Goal: Task Accomplishment & Management: Understand process/instructions

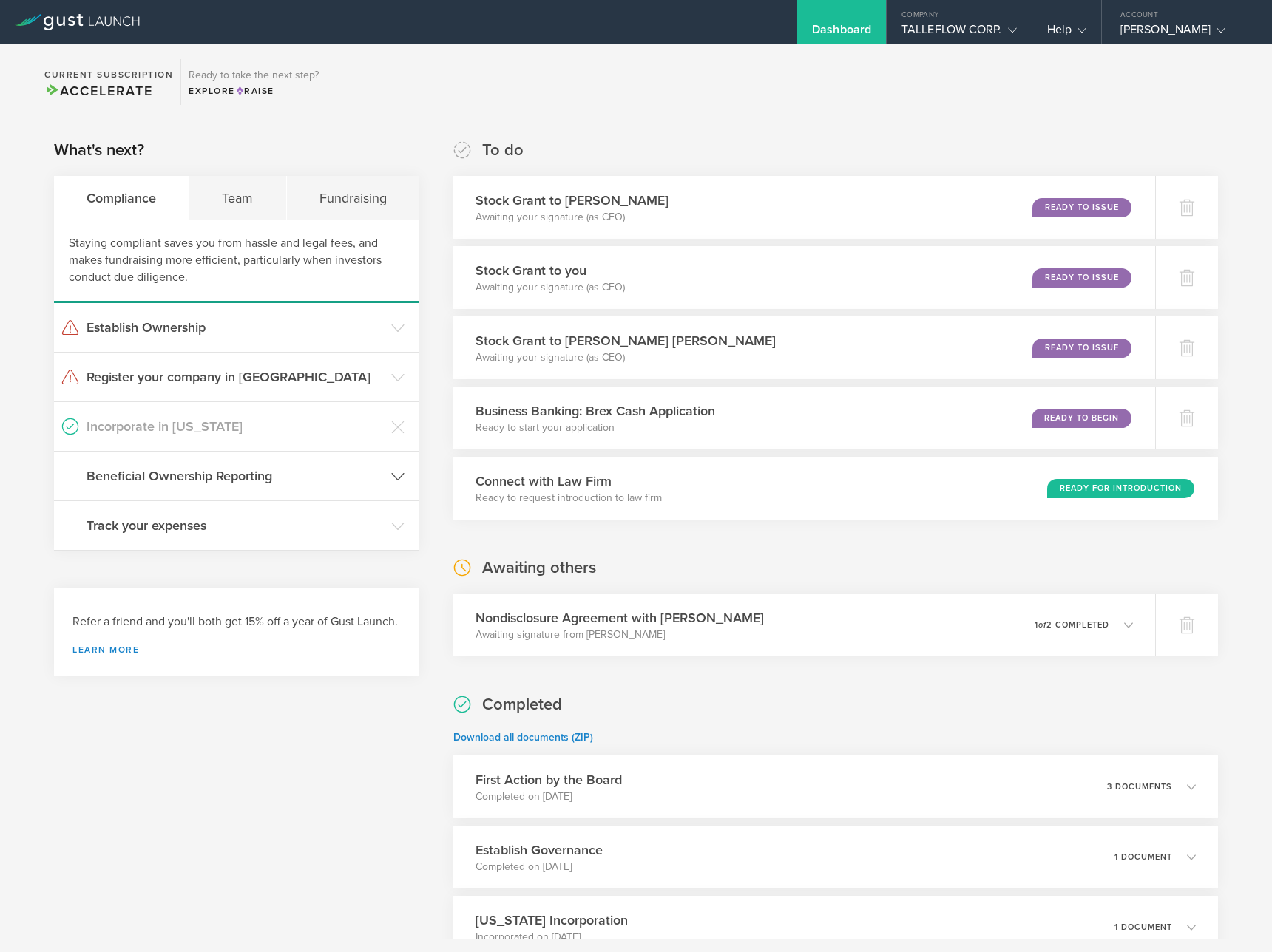
click at [379, 478] on h3 "Beneficial Ownership Reporting" at bounding box center [235, 476] width 297 height 20
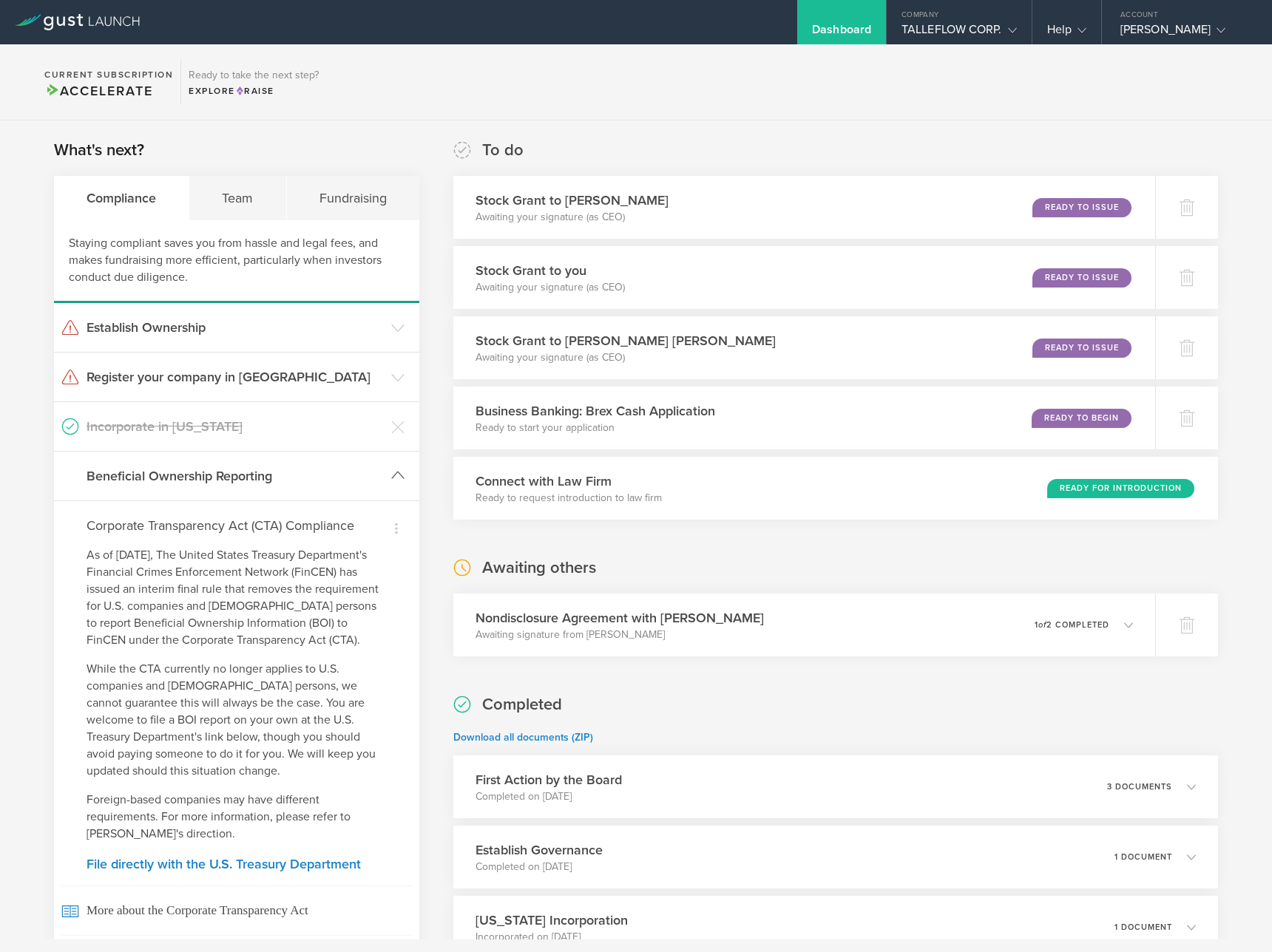
click at [374, 479] on h3 "Beneficial Ownership Reporting" at bounding box center [235, 476] width 297 height 20
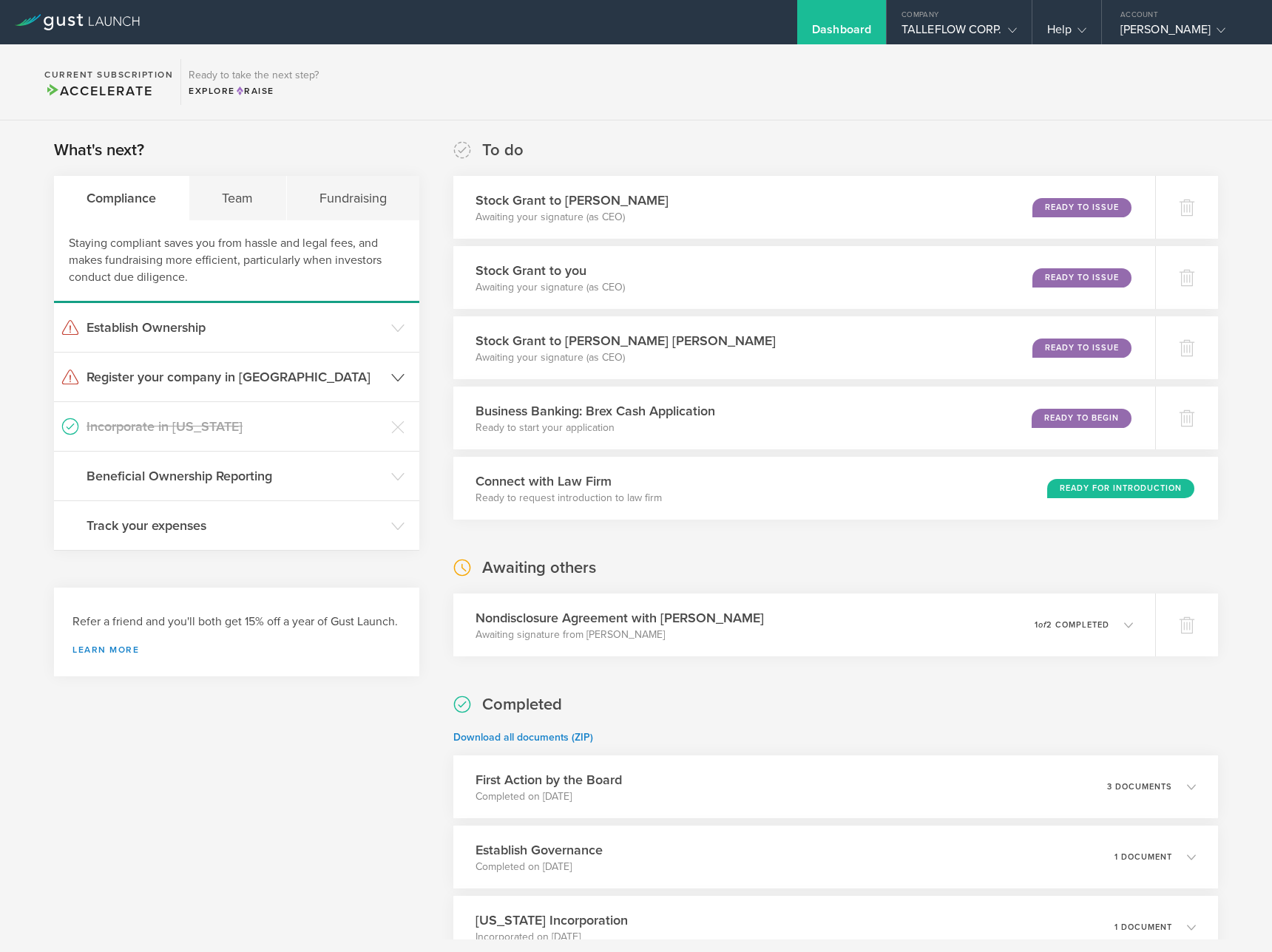
click at [317, 389] on header "Register your company in CA" at bounding box center [237, 377] width 365 height 49
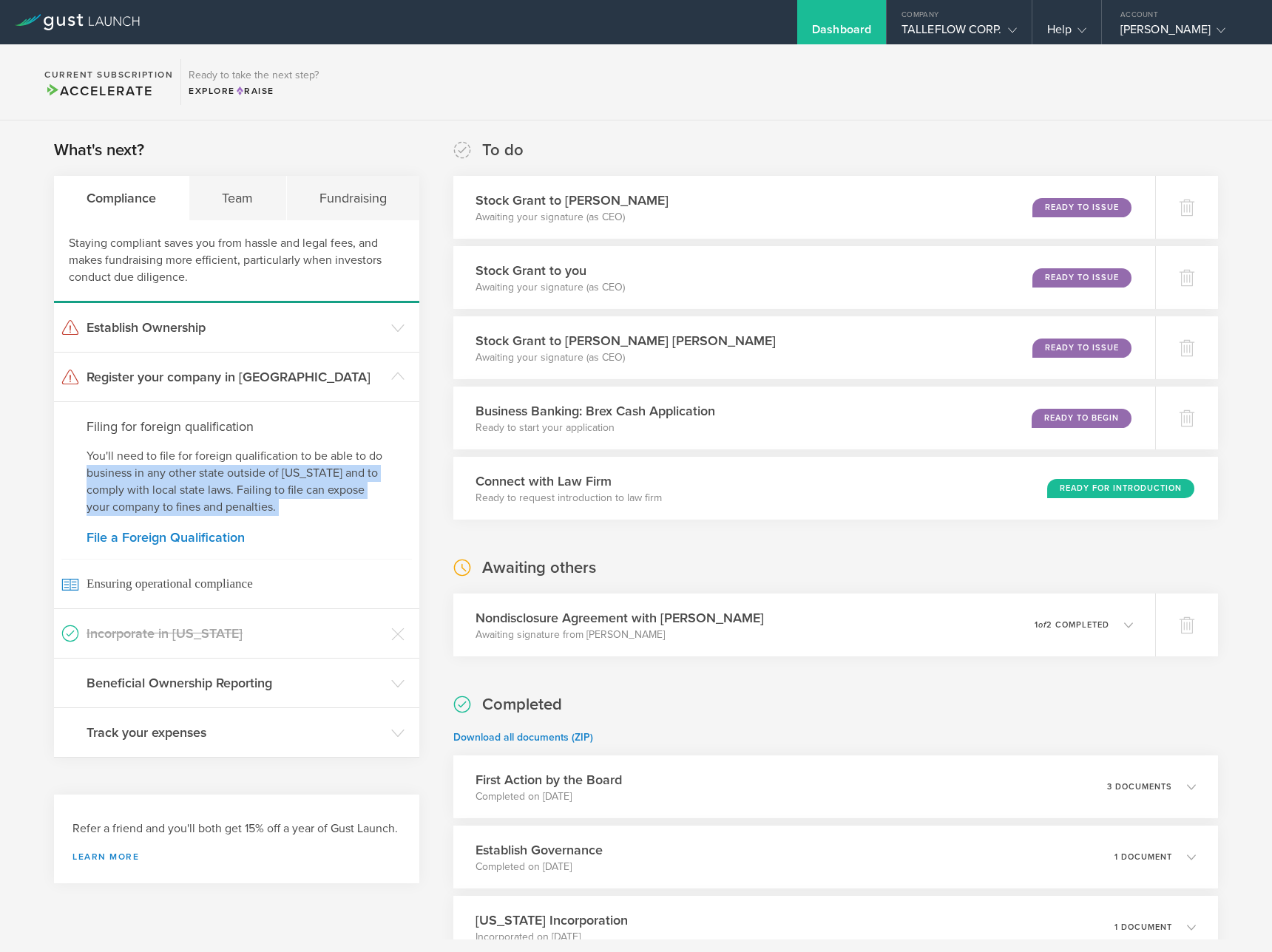
drag, startPoint x: 312, startPoint y: 527, endPoint x: 86, endPoint y: 471, distance: 232.8
click at [86, 471] on div "Filing for foreign qualification You'll need to file for foreign qualification …" at bounding box center [237, 505] width 365 height 207
click at [228, 541] on link "File a Foreign Qualification" at bounding box center [237, 538] width 300 height 14
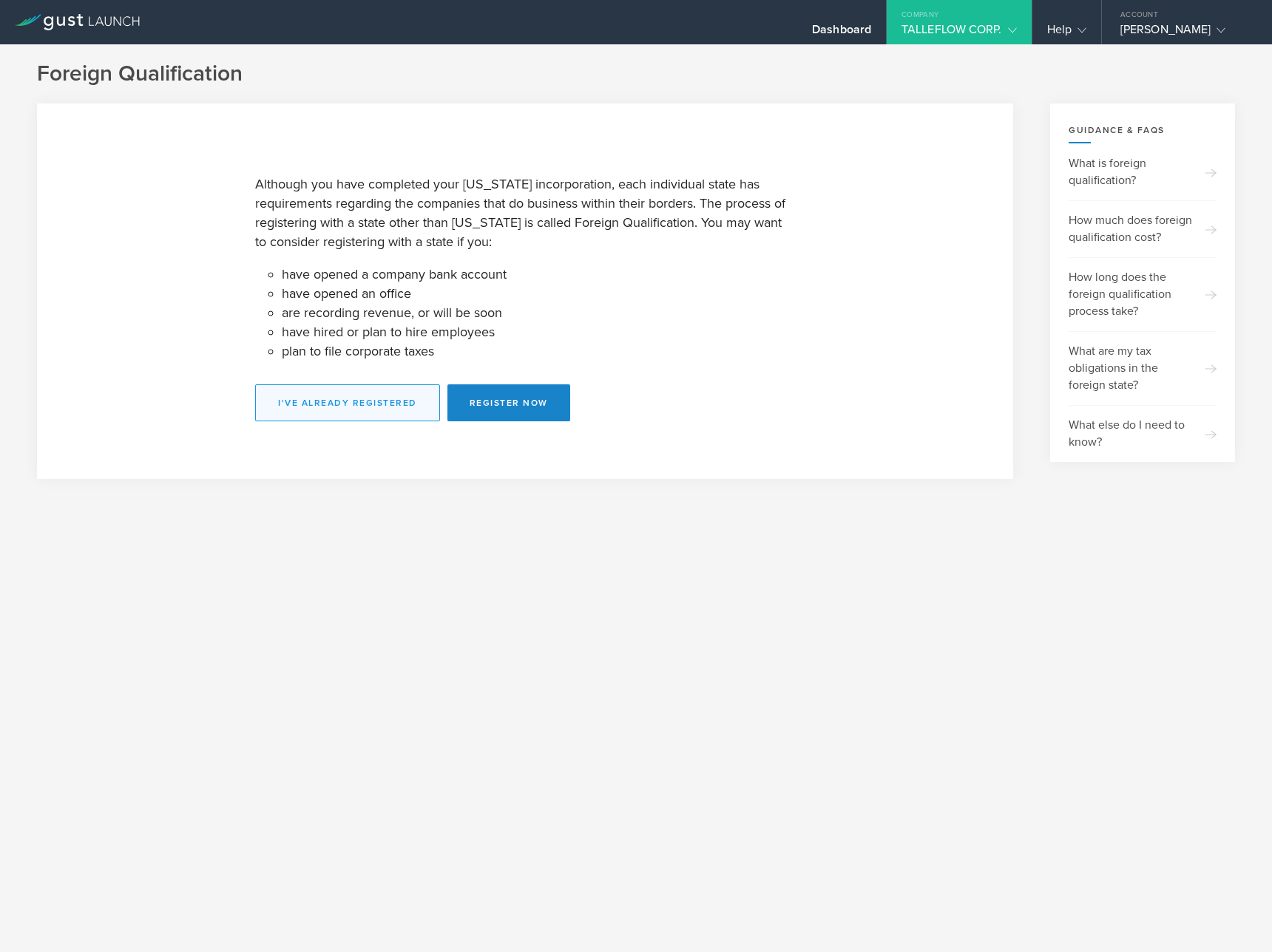
click at [371, 400] on button "I've already registered" at bounding box center [348, 402] width 185 height 37
select select "CA"
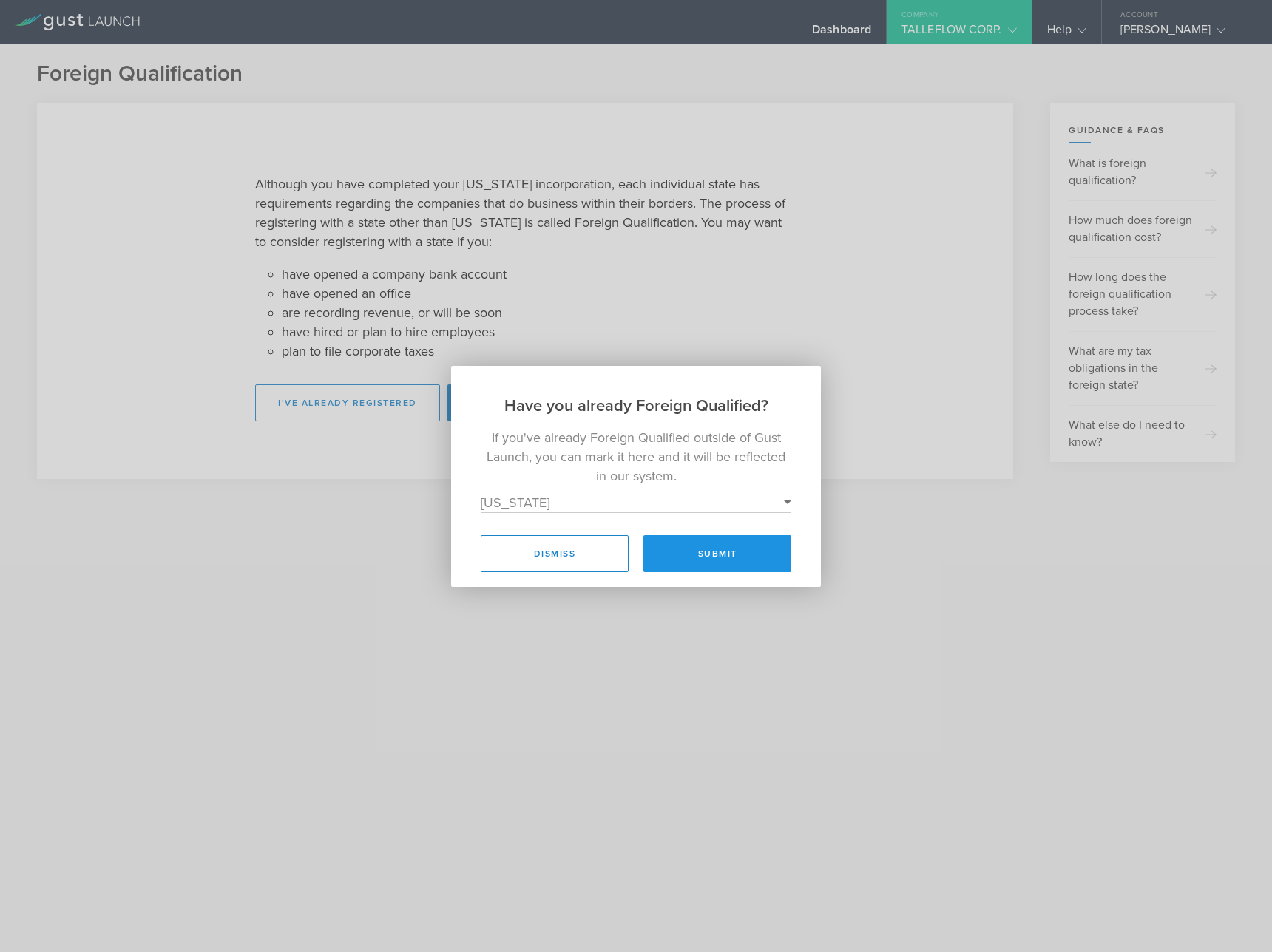
click at [728, 560] on button "Submit" at bounding box center [717, 553] width 148 height 37
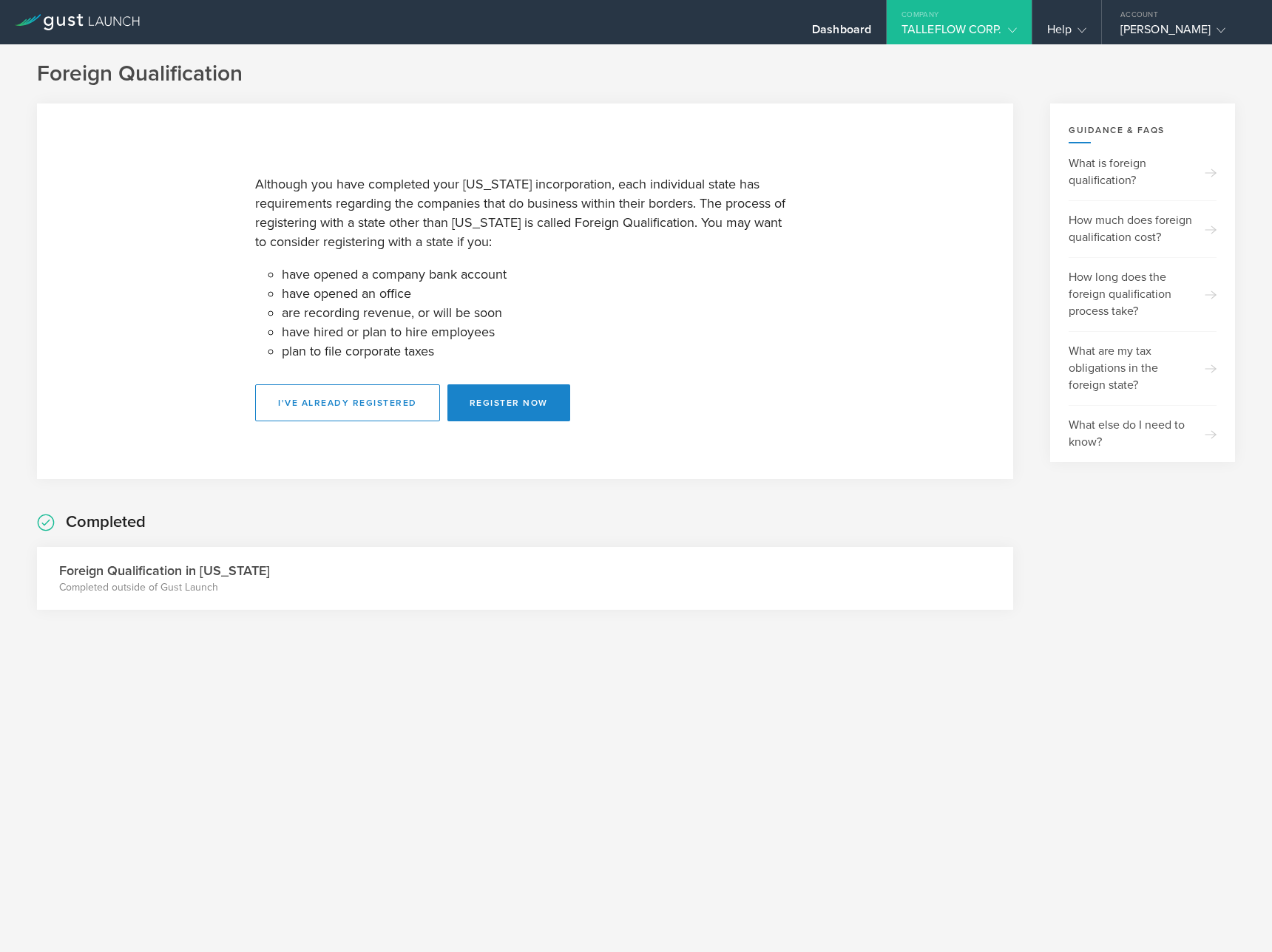
click at [440, 505] on div "Completed" at bounding box center [525, 523] width 976 height 49
click at [110, 46] on div "Foreign Qualification Although you have completed your Delaware incorporation, …" at bounding box center [636, 349] width 1272 height 610
click at [116, 23] on icon at bounding box center [77, 23] width 125 height 17
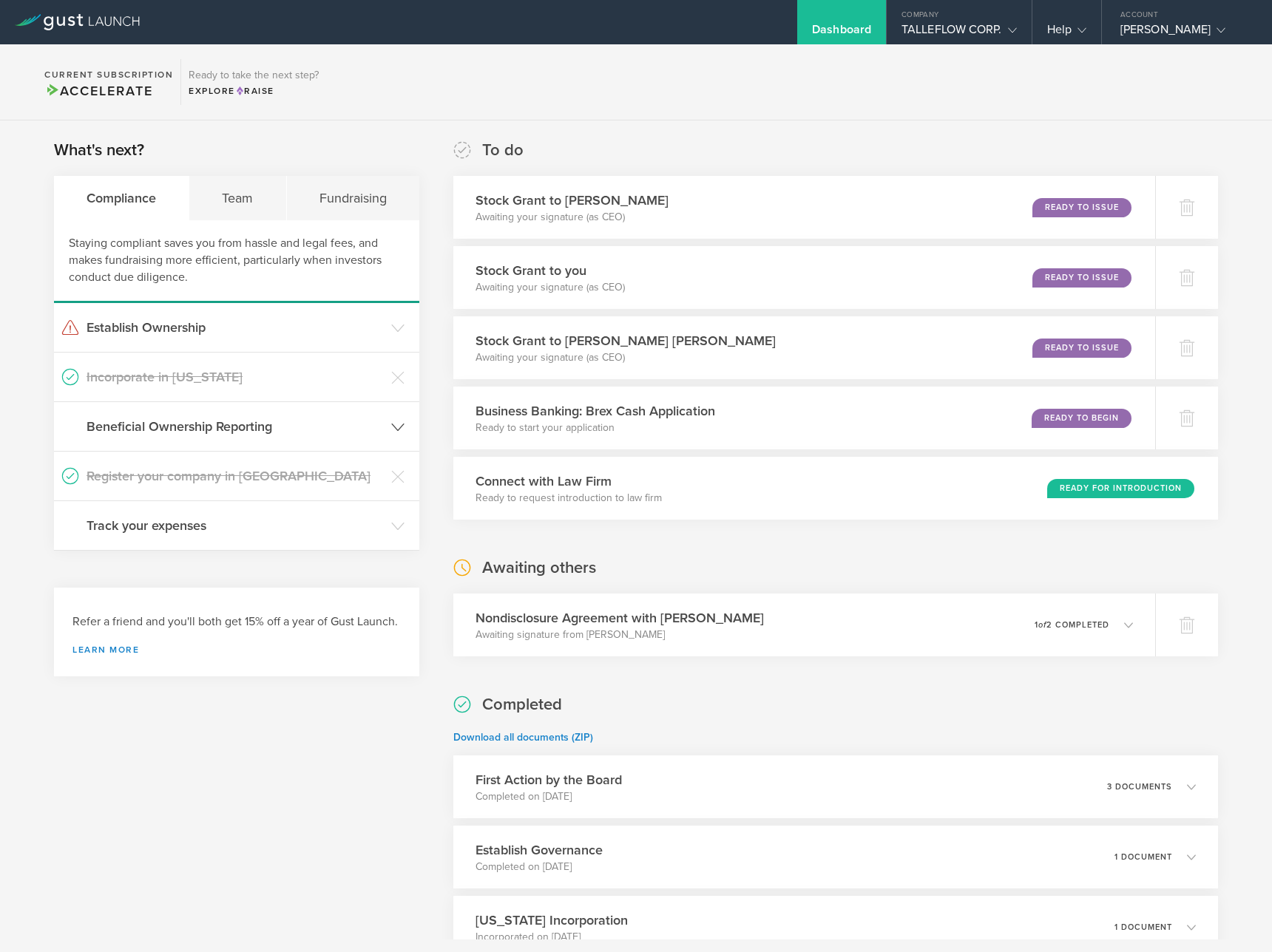
click at [295, 432] on h3 "Beneficial Ownership Reporting" at bounding box center [235, 426] width 297 height 20
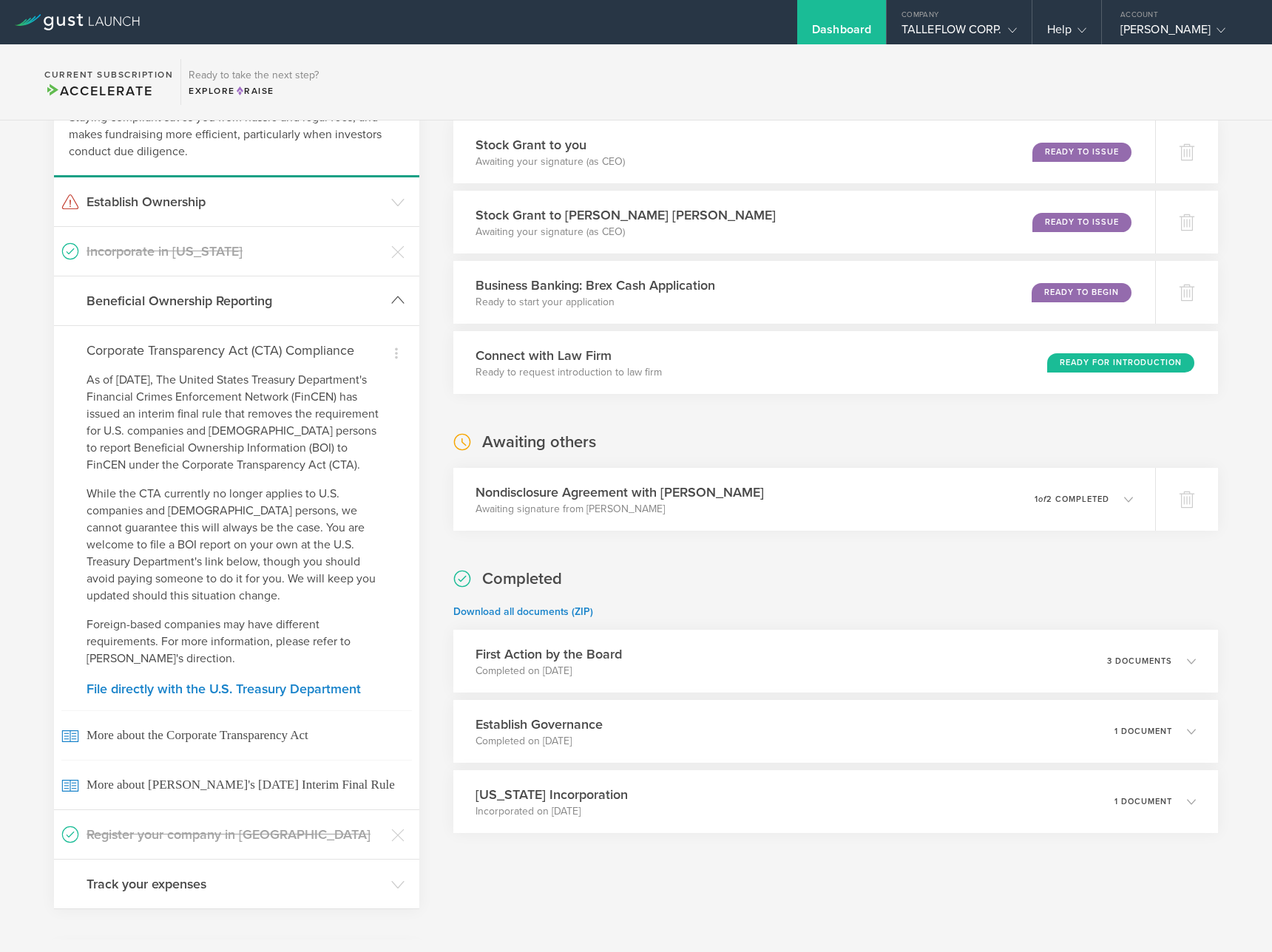
scroll to position [135, 0]
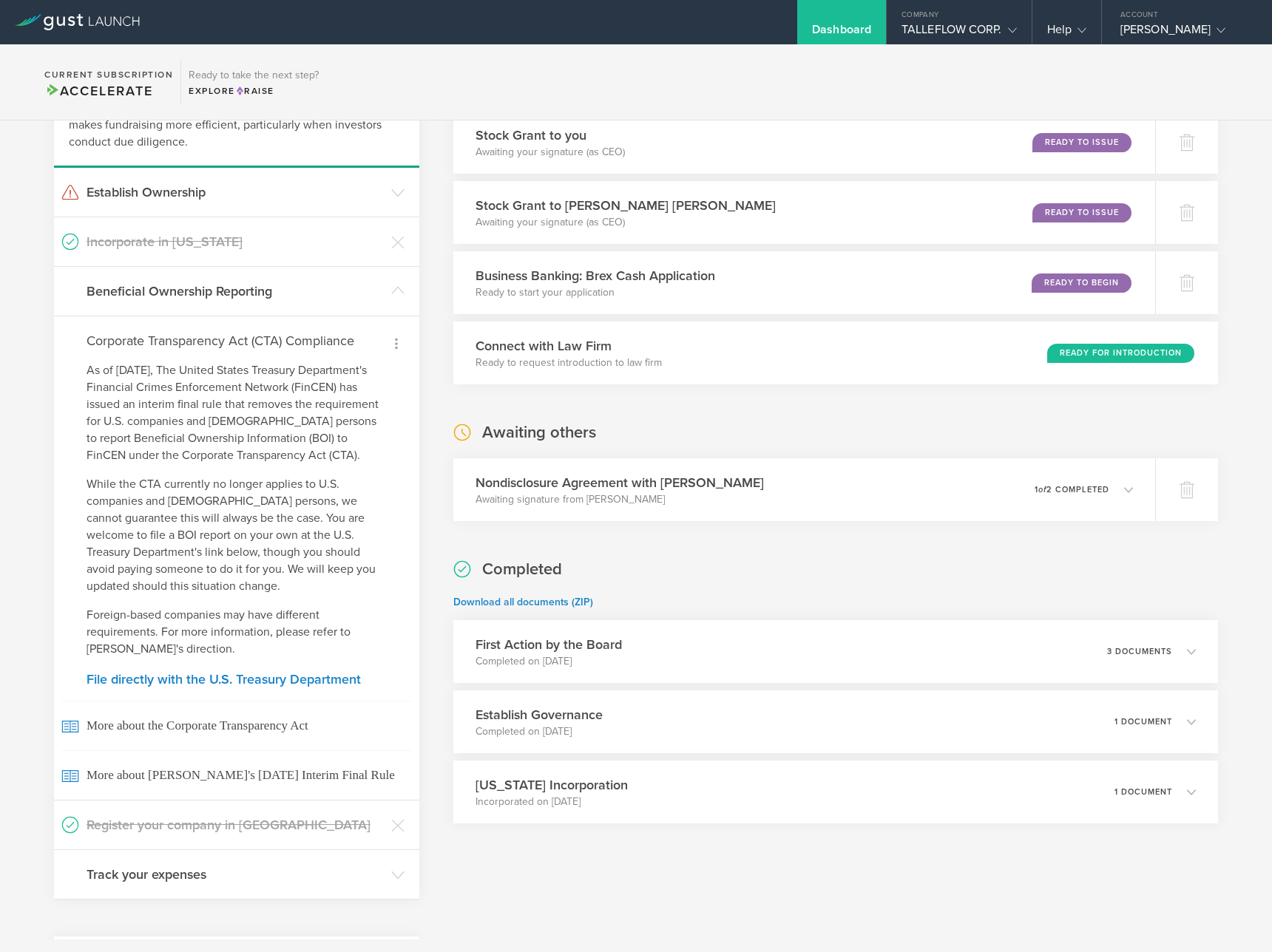
click at [395, 345] on icon at bounding box center [396, 344] width 18 height 18
click at [152, 437] on div at bounding box center [636, 476] width 1272 height 952
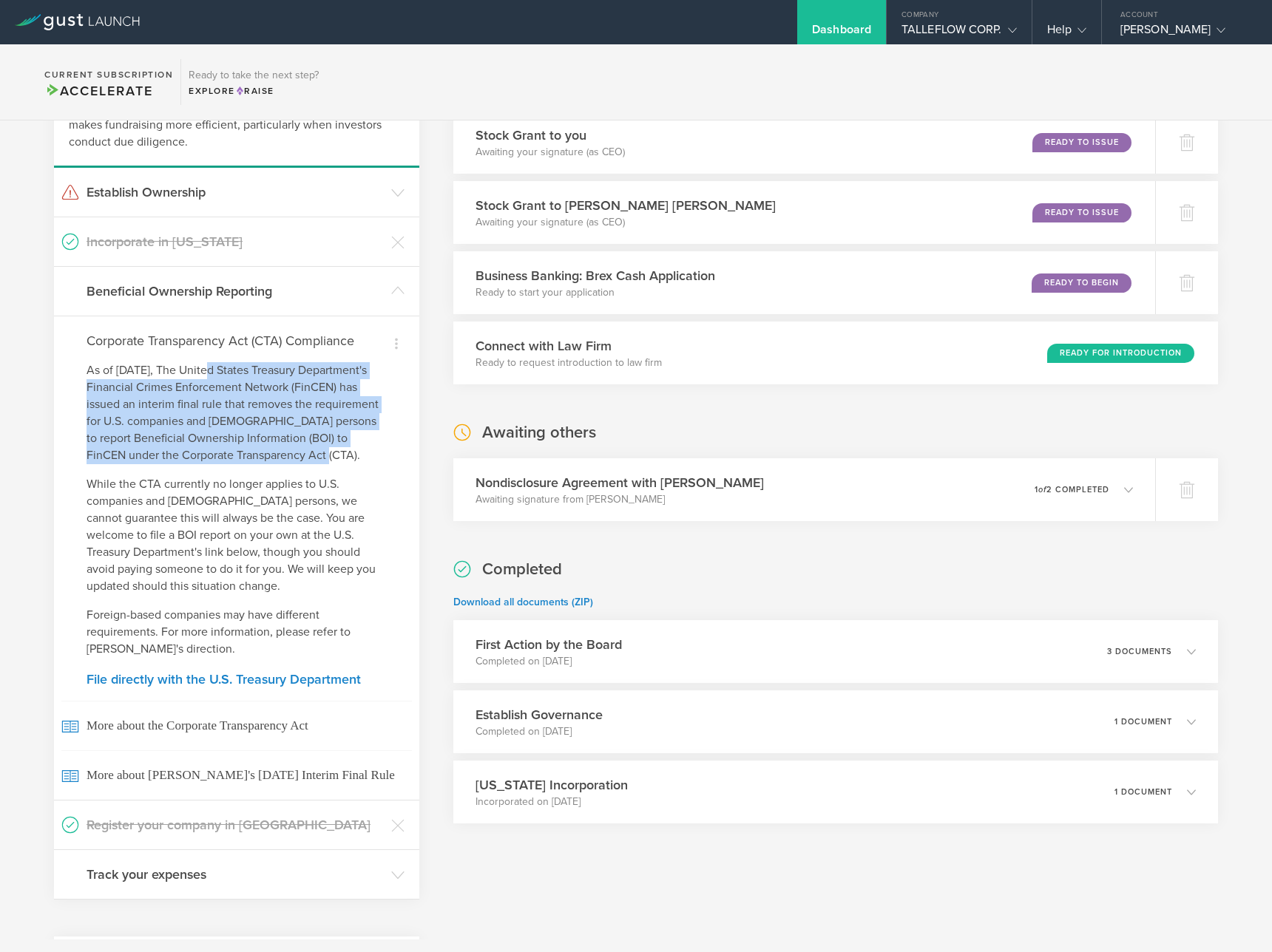
drag, startPoint x: 217, startPoint y: 379, endPoint x: 350, endPoint y: 460, distance: 155.7
click at [350, 460] on p "As of March 21, 2025, The United States Treasury Department's Financial Crimes …" at bounding box center [237, 414] width 300 height 102
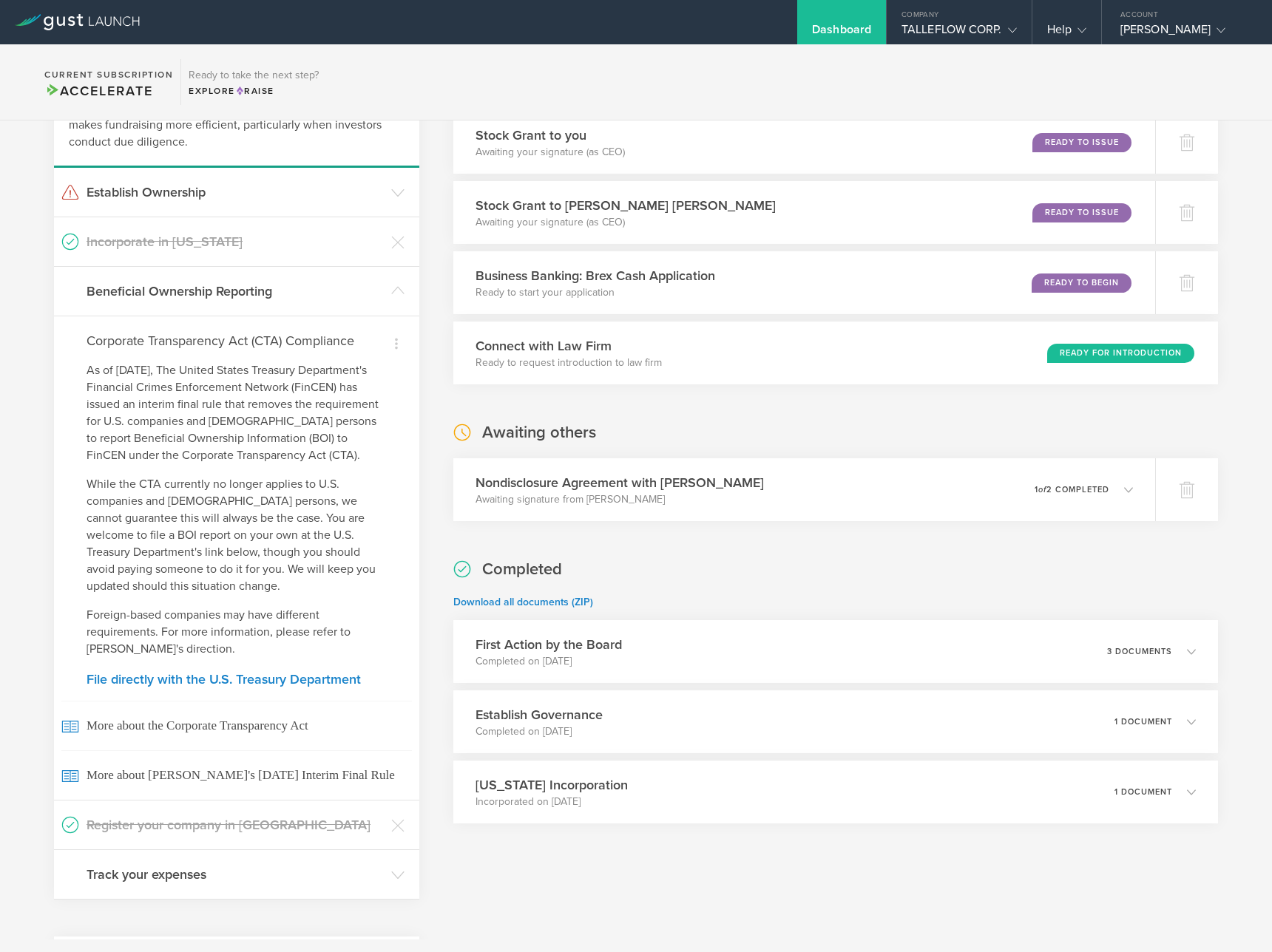
click at [108, 331] on h4 "Corporate Transparency Act (CTA) Compliance" at bounding box center [237, 341] width 300 height 20
click at [128, 340] on h4 "Corporate Transparency Act (CTA) Compliance" at bounding box center [237, 341] width 300 height 20
click at [364, 286] on h3 "Beneficial Ownership Reporting" at bounding box center [235, 291] width 297 height 20
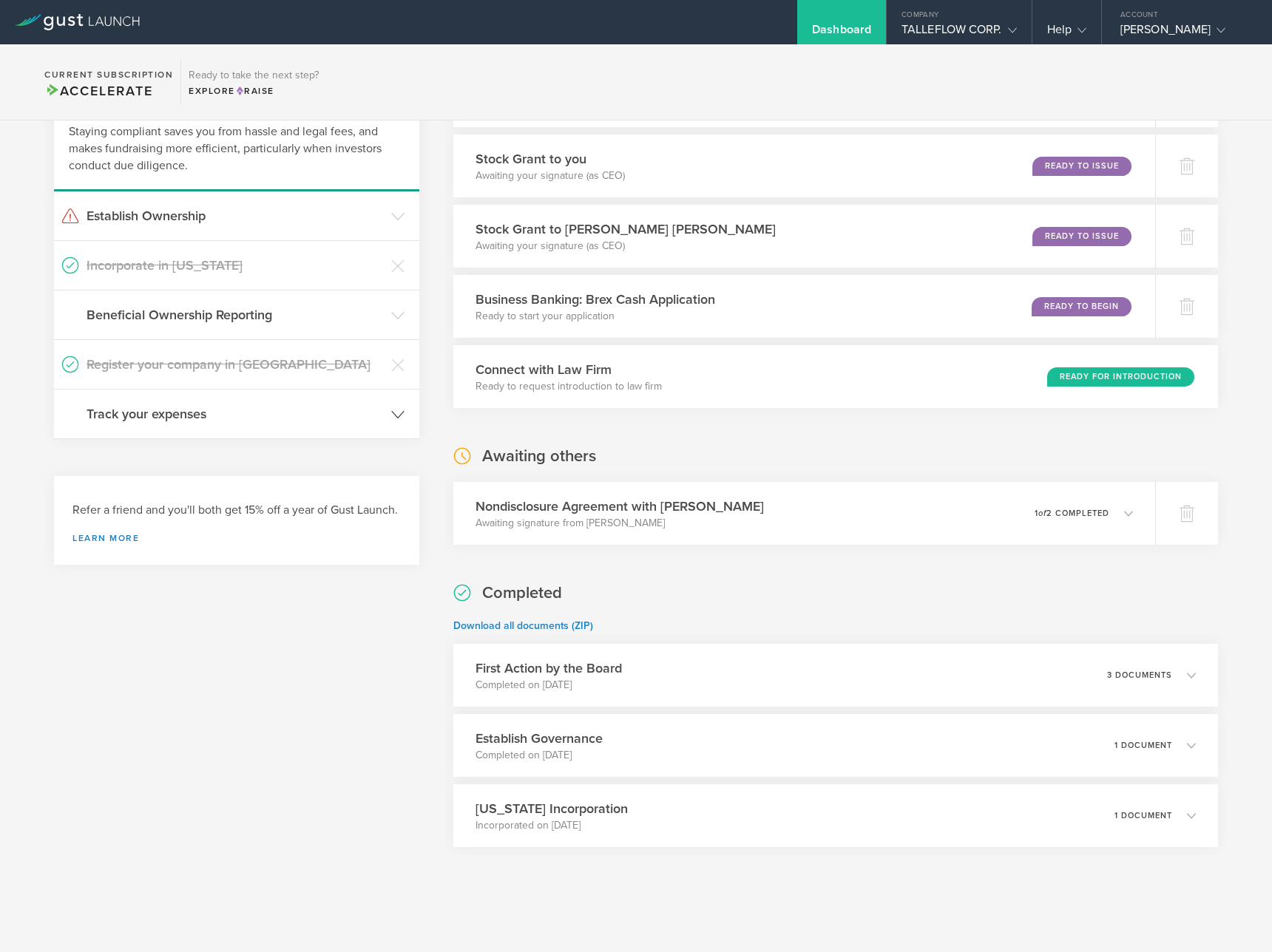
click at [277, 412] on h3 "Track your expenses" at bounding box center [235, 414] width 297 height 20
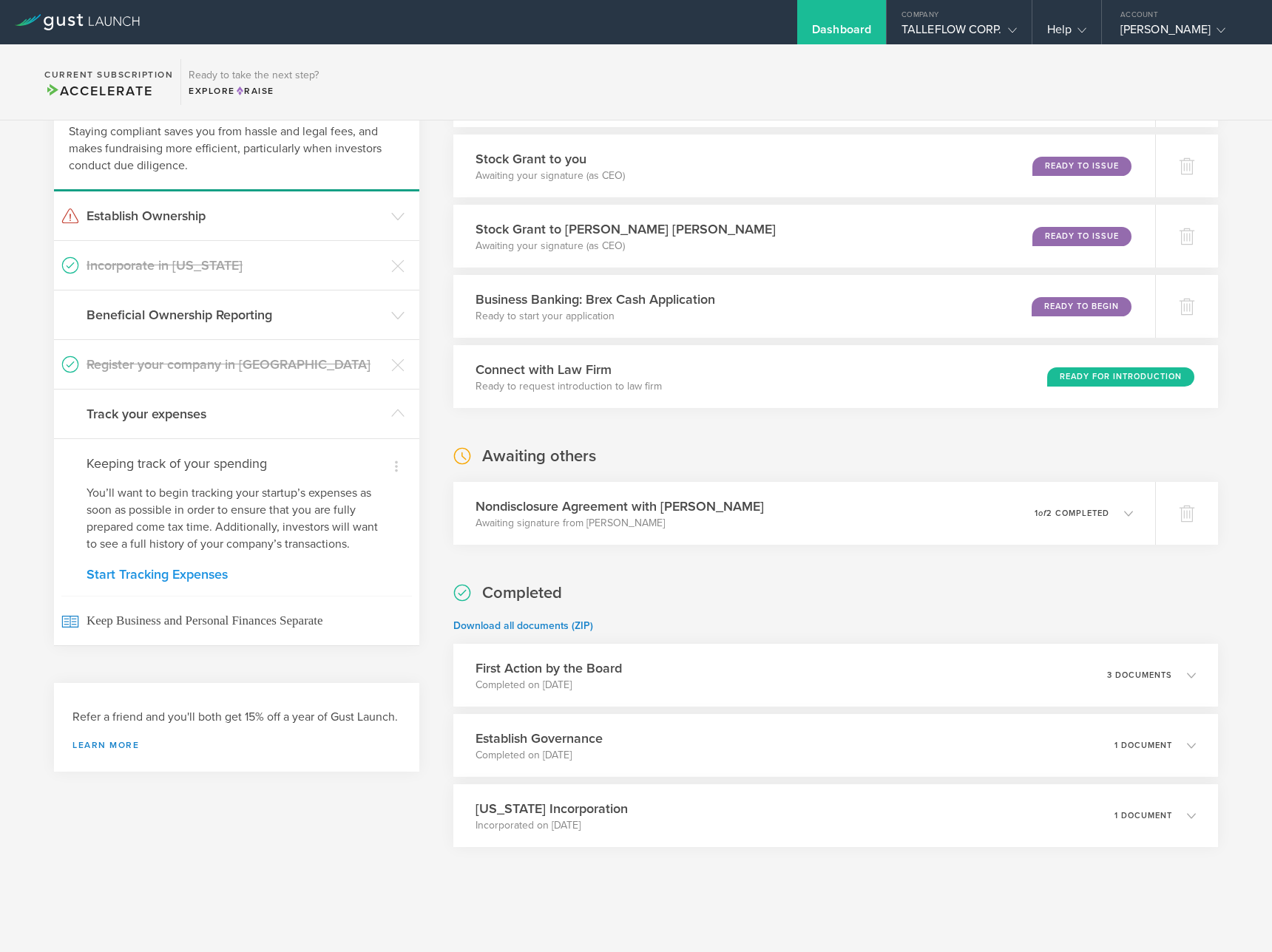
click at [207, 574] on link "Start Tracking Expenses" at bounding box center [237, 574] width 300 height 14
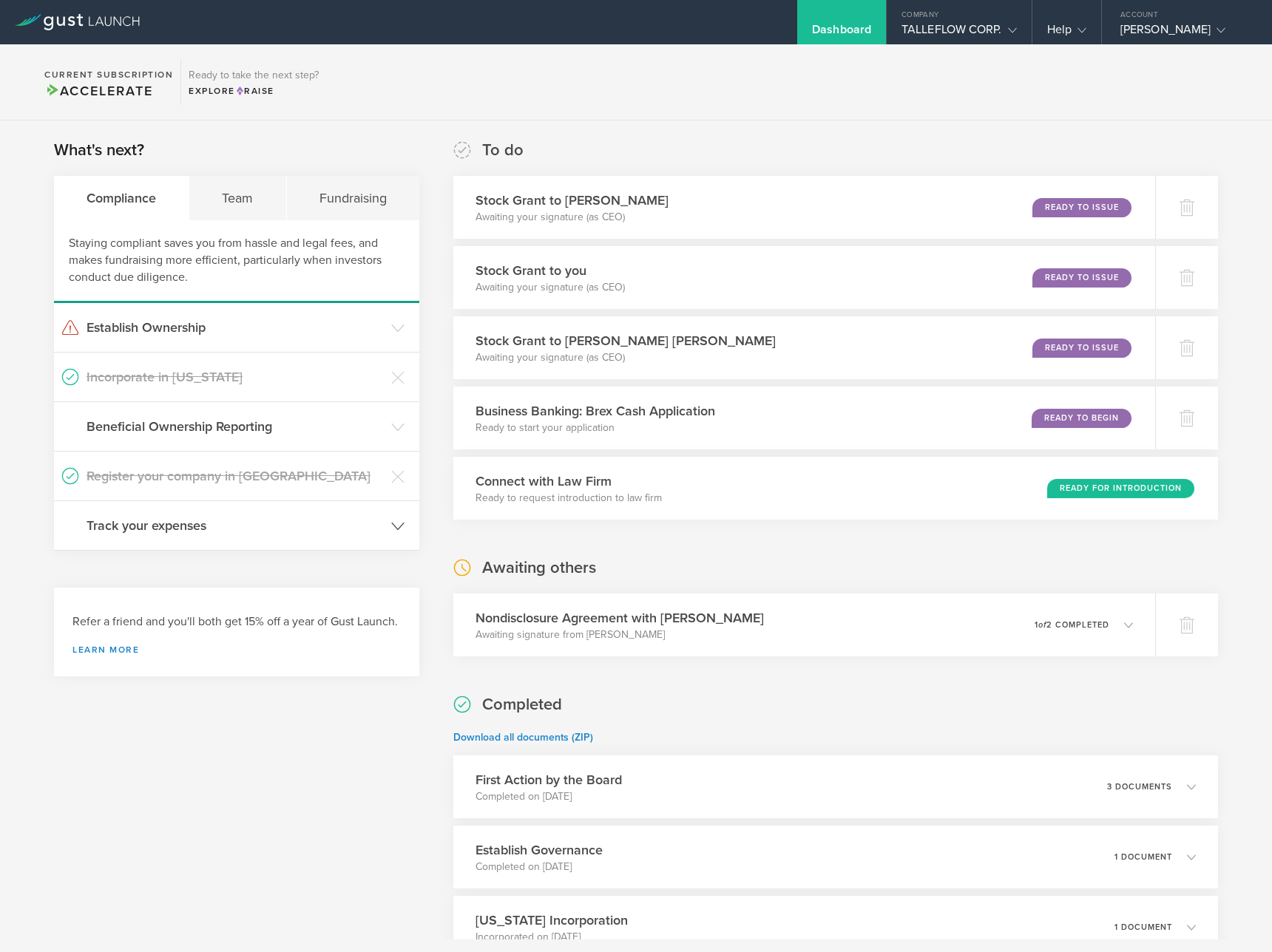
click at [349, 533] on h3 "Track your expenses" at bounding box center [235, 526] width 297 height 20
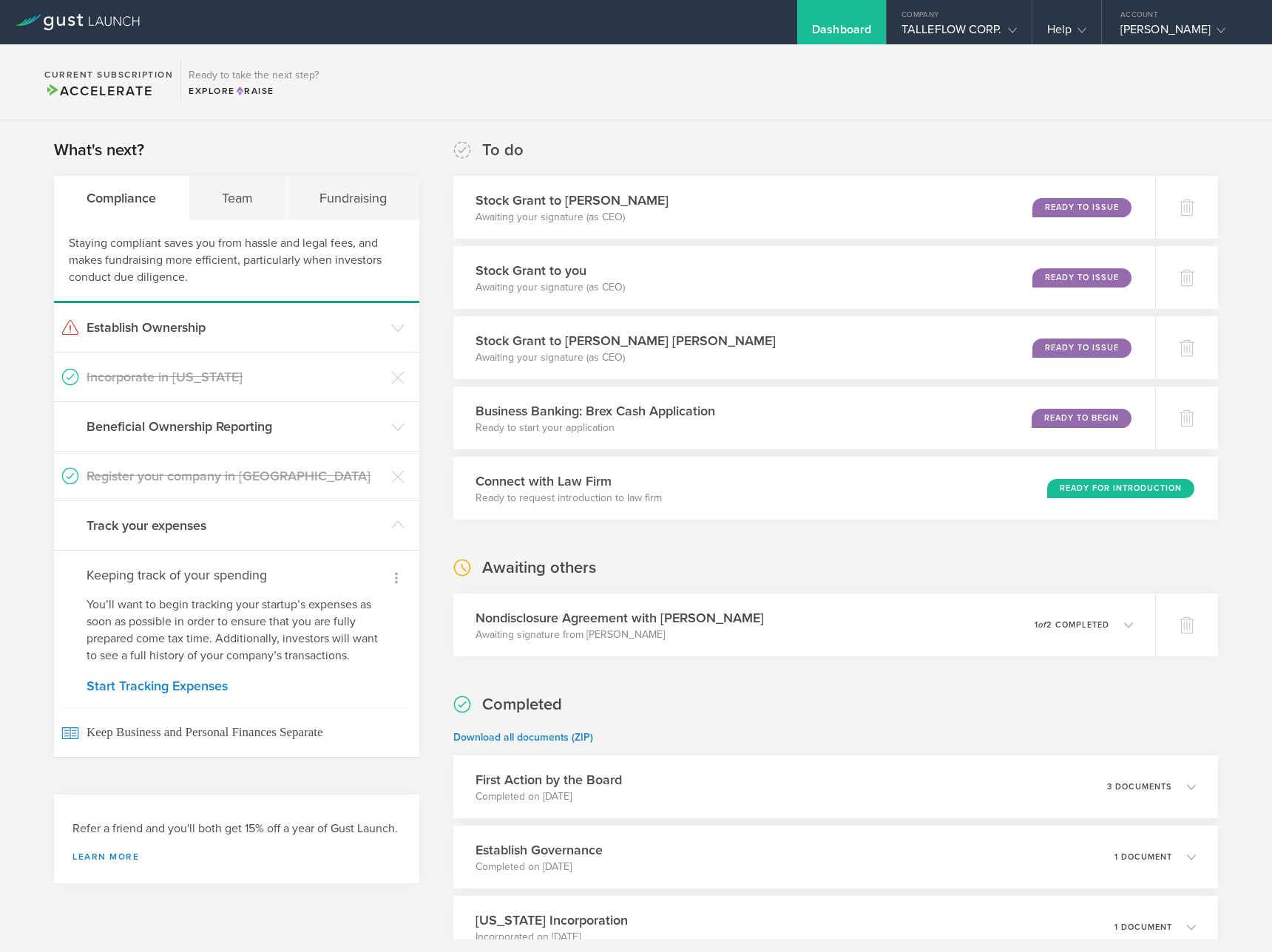
click at [396, 574] on icon at bounding box center [396, 578] width 18 height 18
click at [387, 604] on li "Dismiss" at bounding box center [379, 607] width 62 height 26
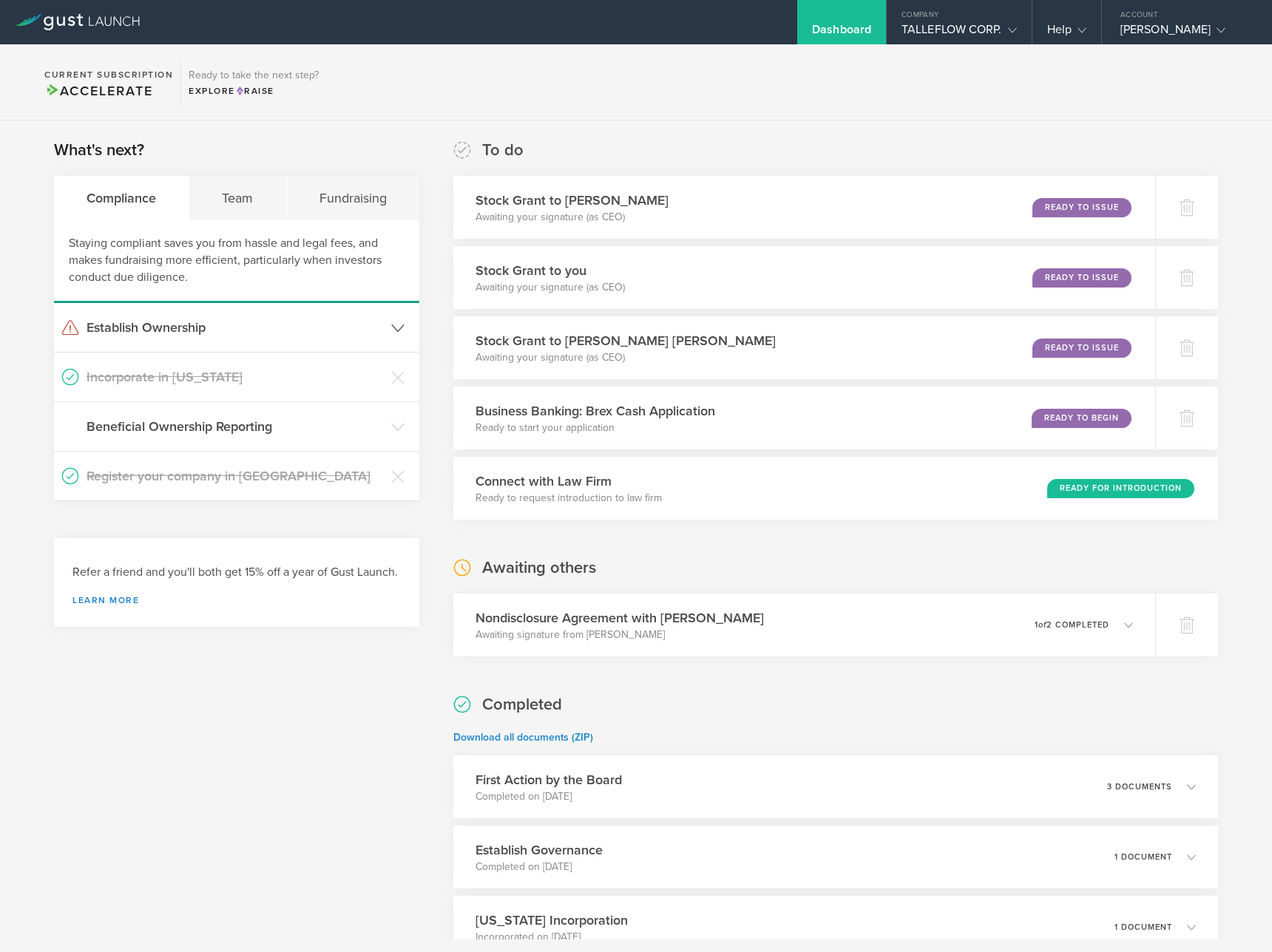
click at [371, 322] on h3 "Establish Ownership" at bounding box center [235, 327] width 297 height 20
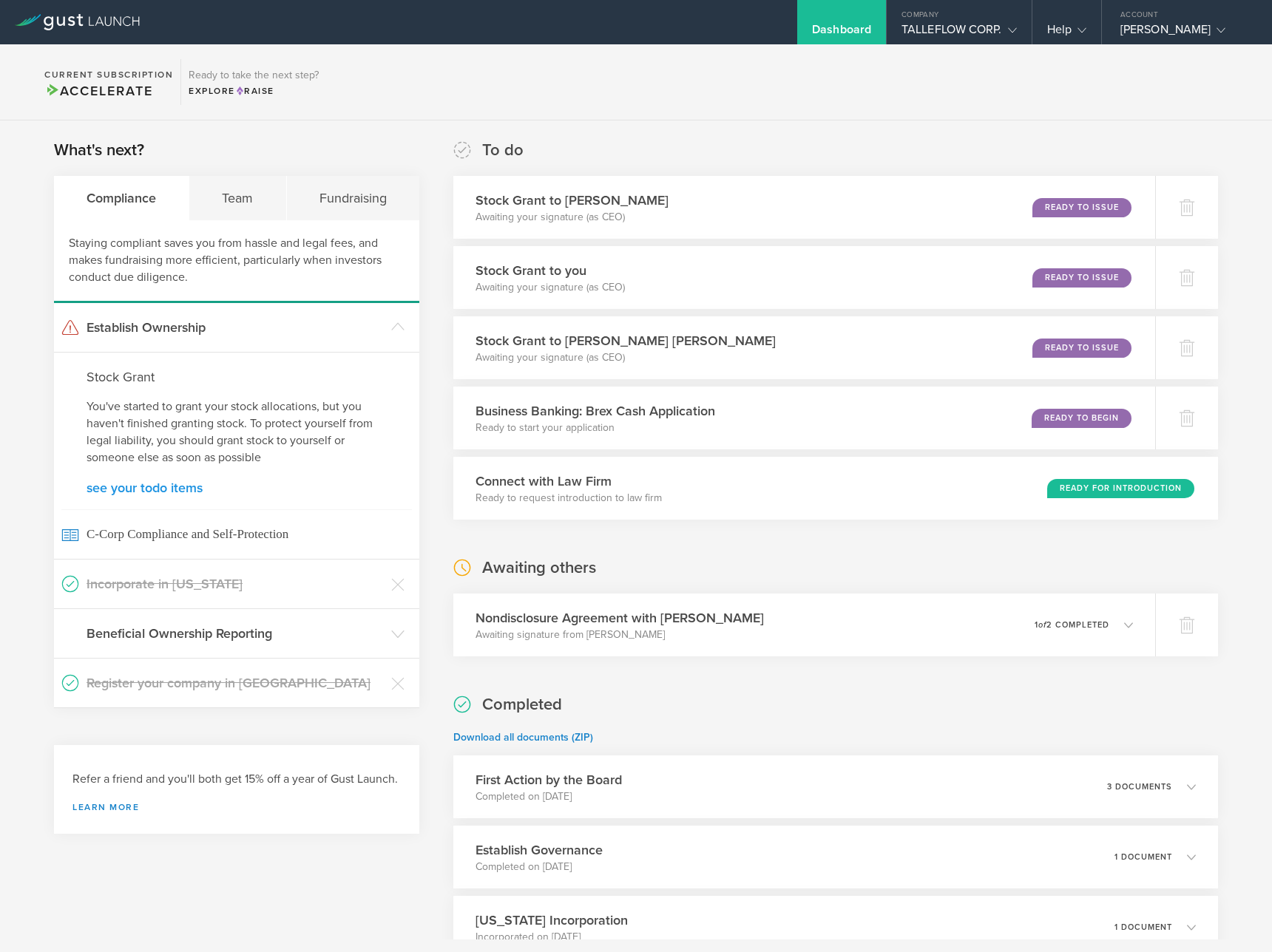
click at [183, 481] on link "see your todo items" at bounding box center [237, 488] width 300 height 14
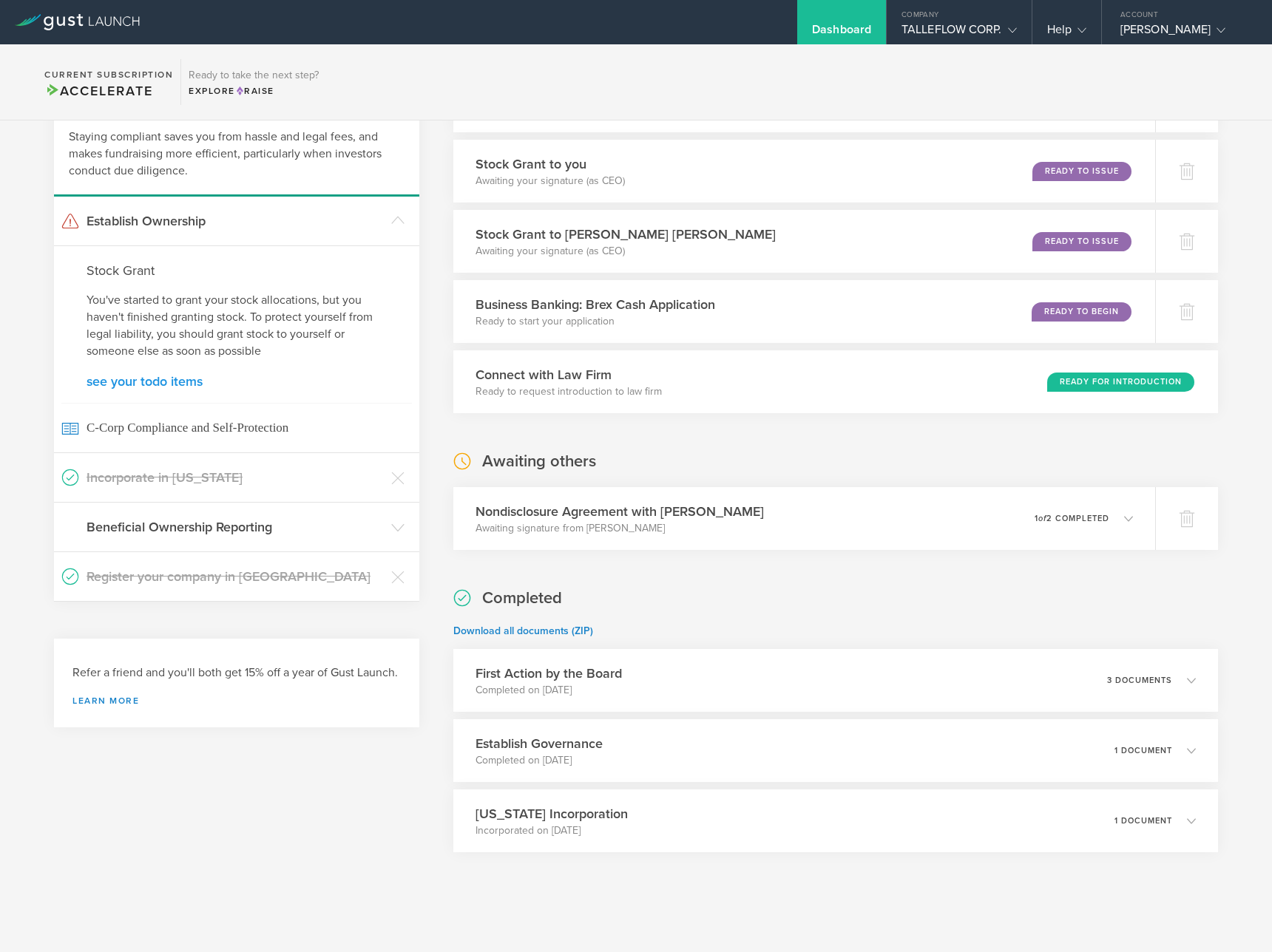
scroll to position [112, 0]
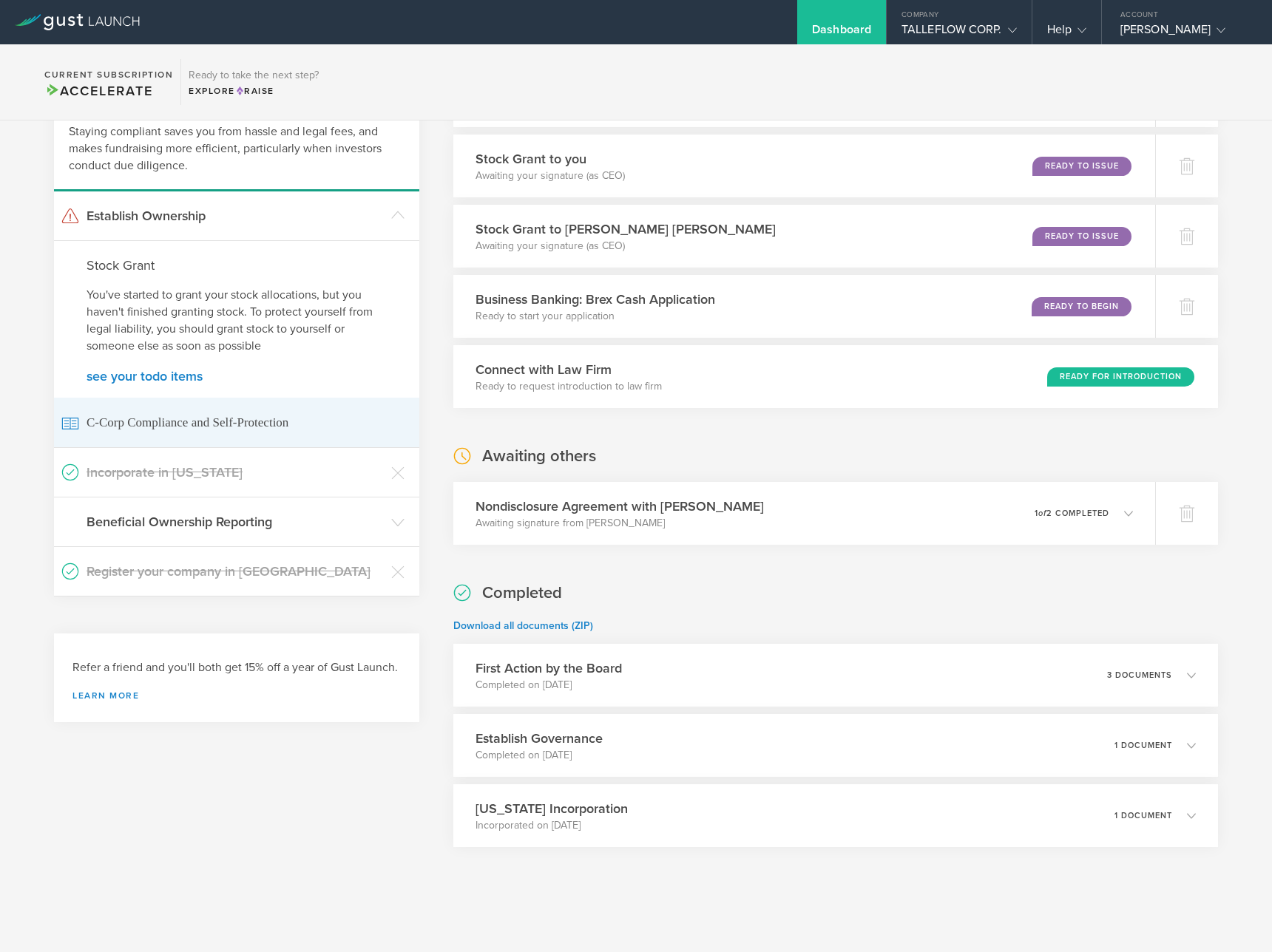
click at [190, 417] on span "C-Corp Compliance and Self-Protection" at bounding box center [237, 423] width 351 height 50
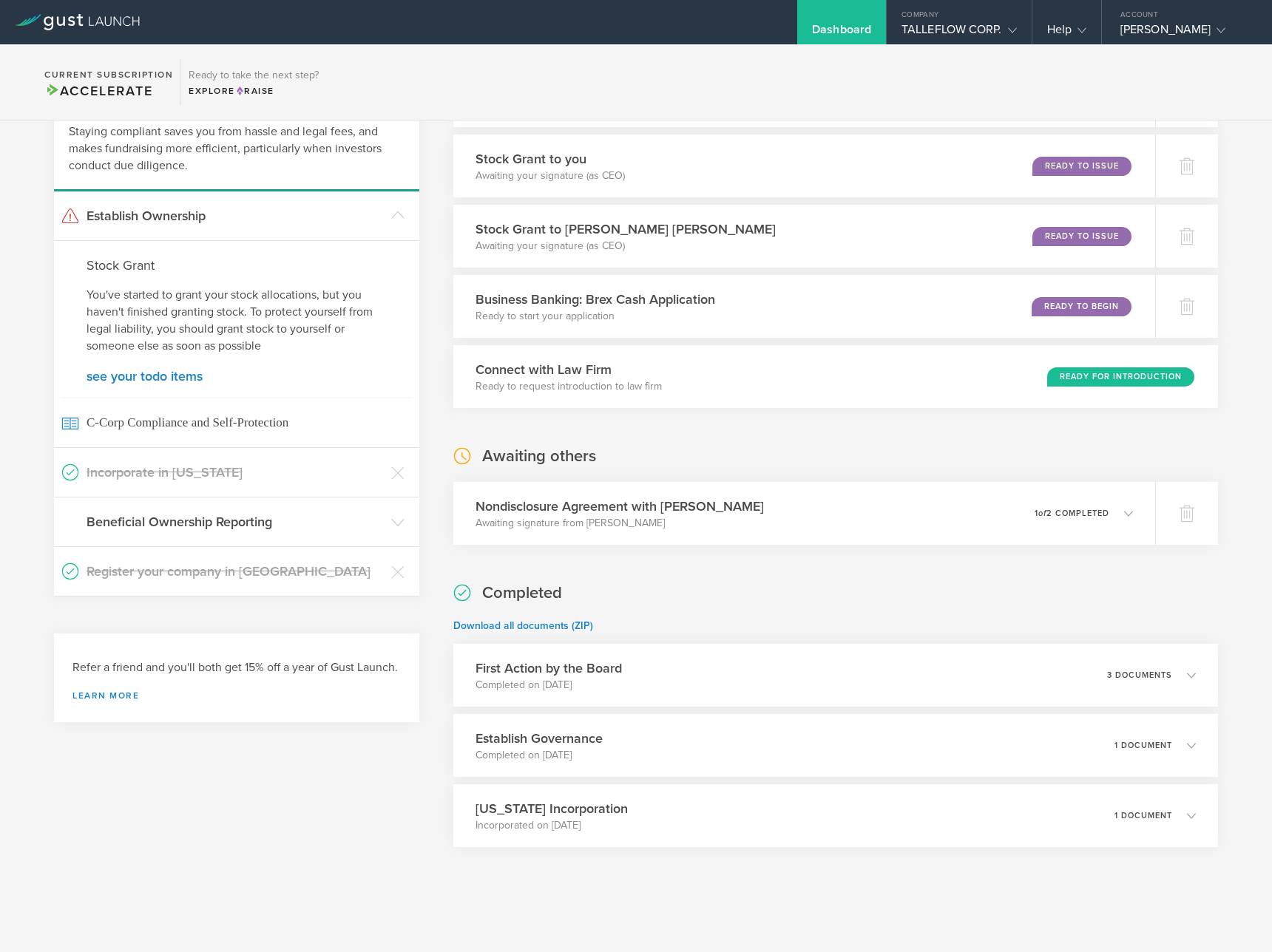
scroll to position [35, 0]
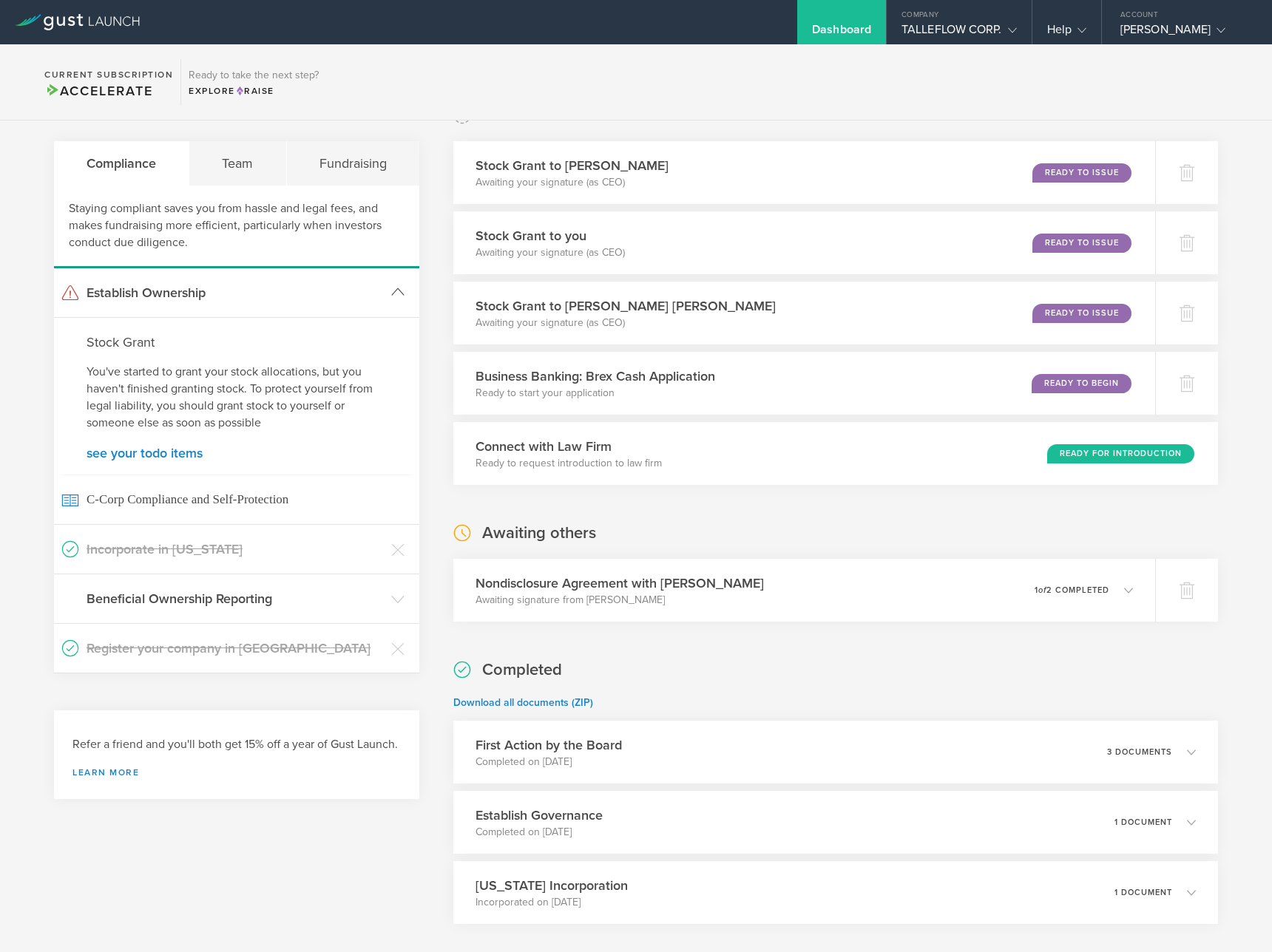
click at [327, 288] on h3 "Establish Ownership" at bounding box center [235, 293] width 297 height 20
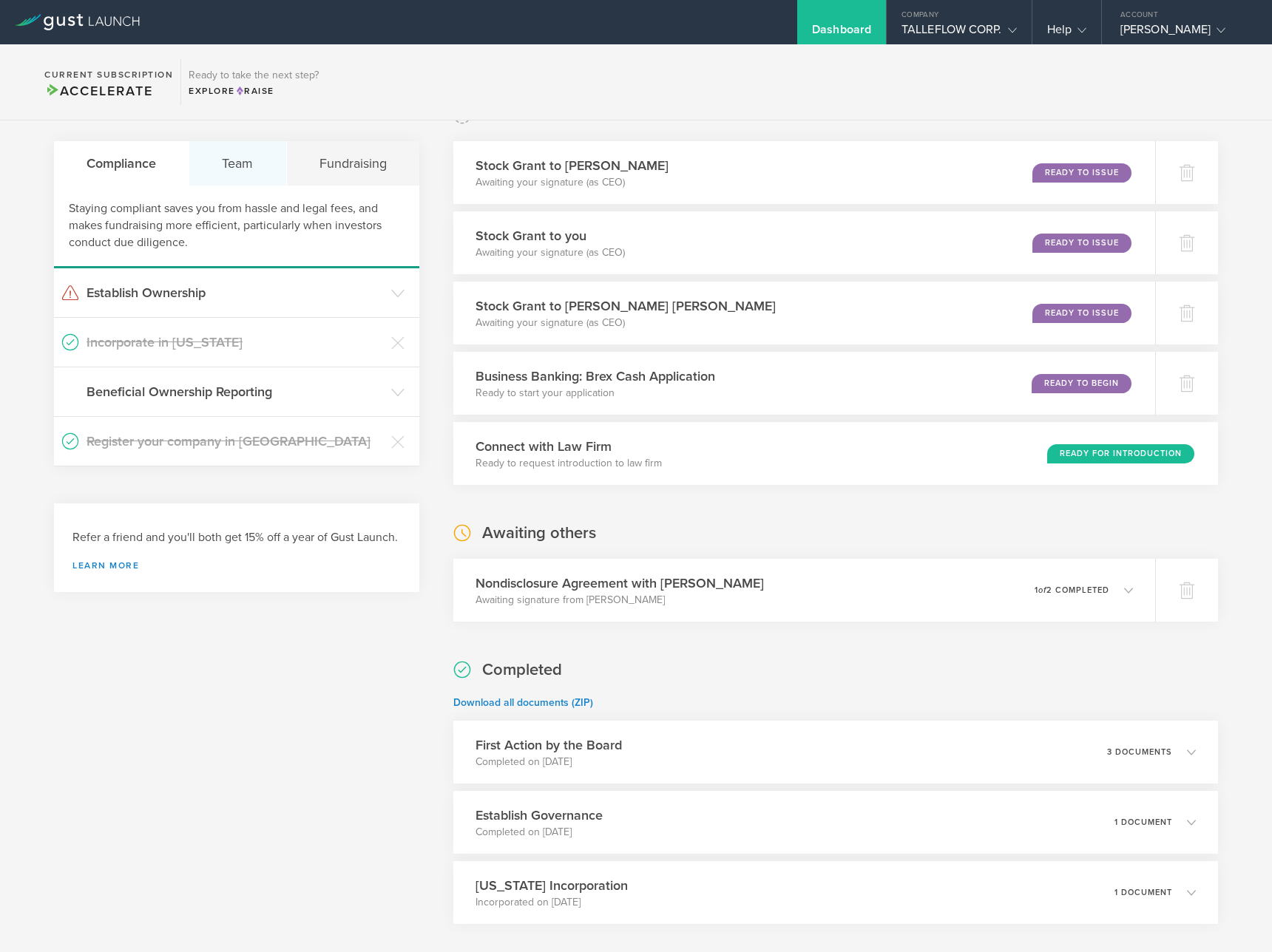
click at [237, 171] on div "Team" at bounding box center [237, 163] width 97 height 44
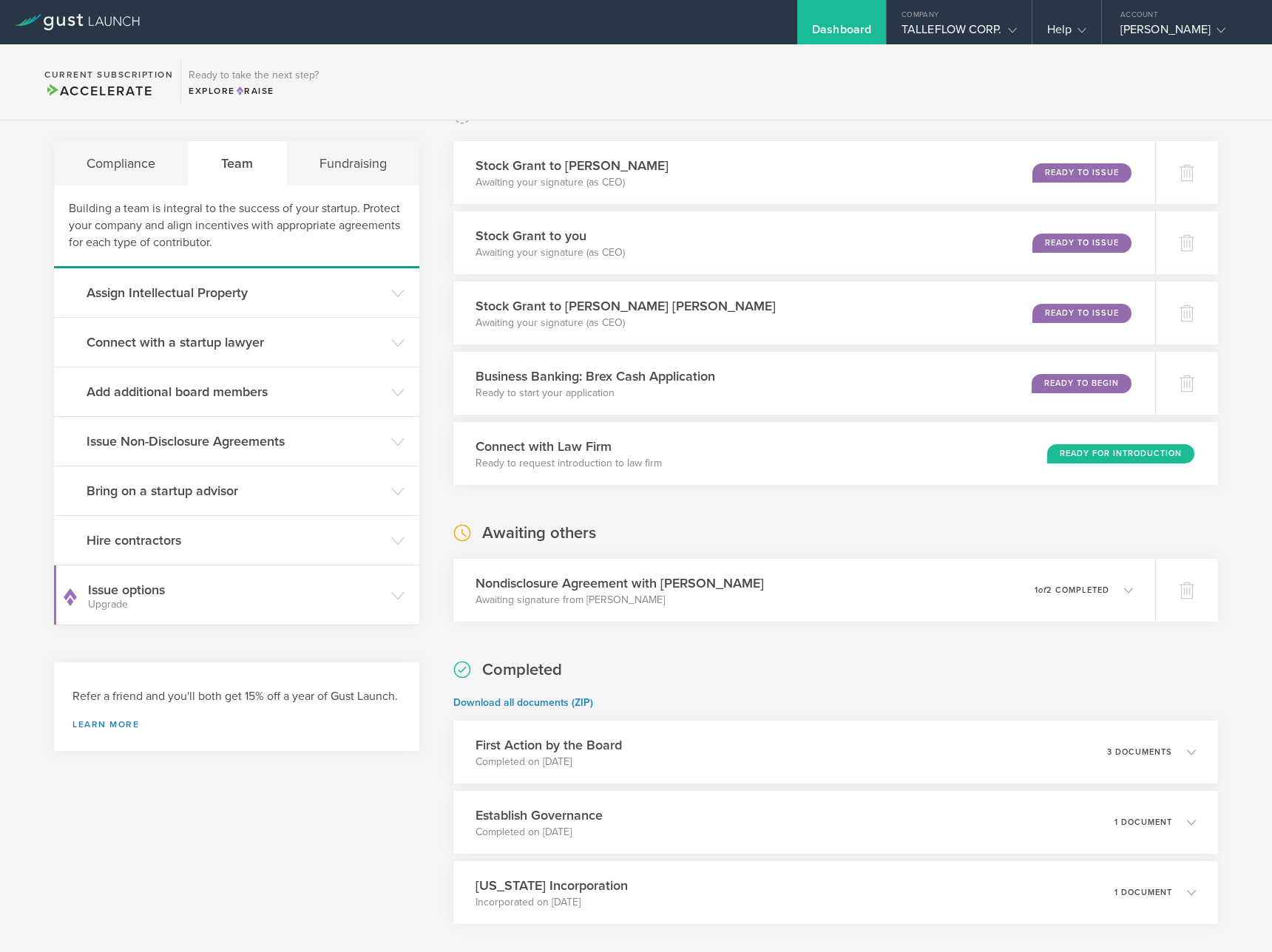
click at [237, 171] on div "Team" at bounding box center [237, 163] width 98 height 44
click at [346, 158] on div "Fundraising" at bounding box center [353, 163] width 132 height 44
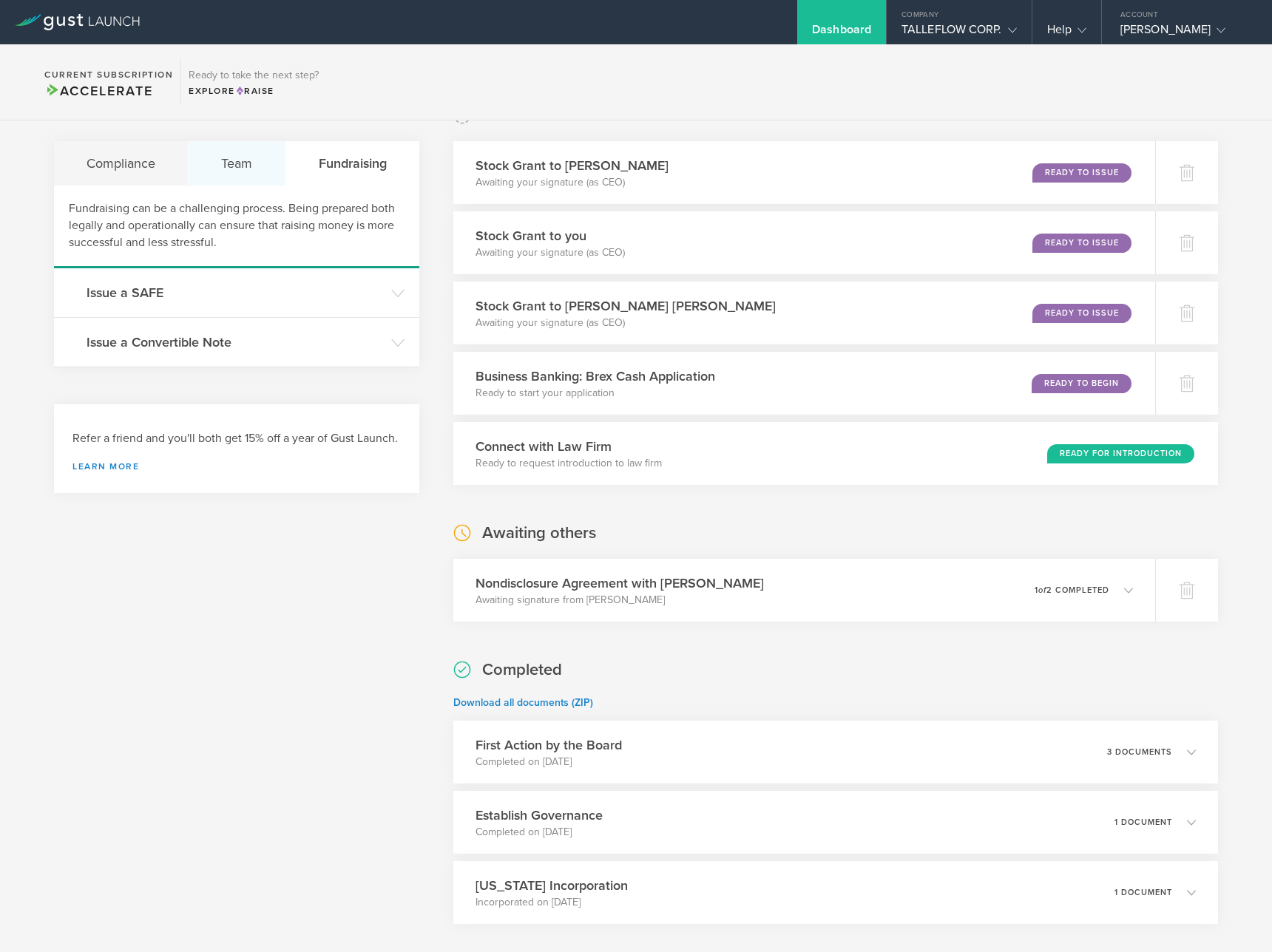
click at [215, 164] on div "Team" at bounding box center [237, 163] width 97 height 44
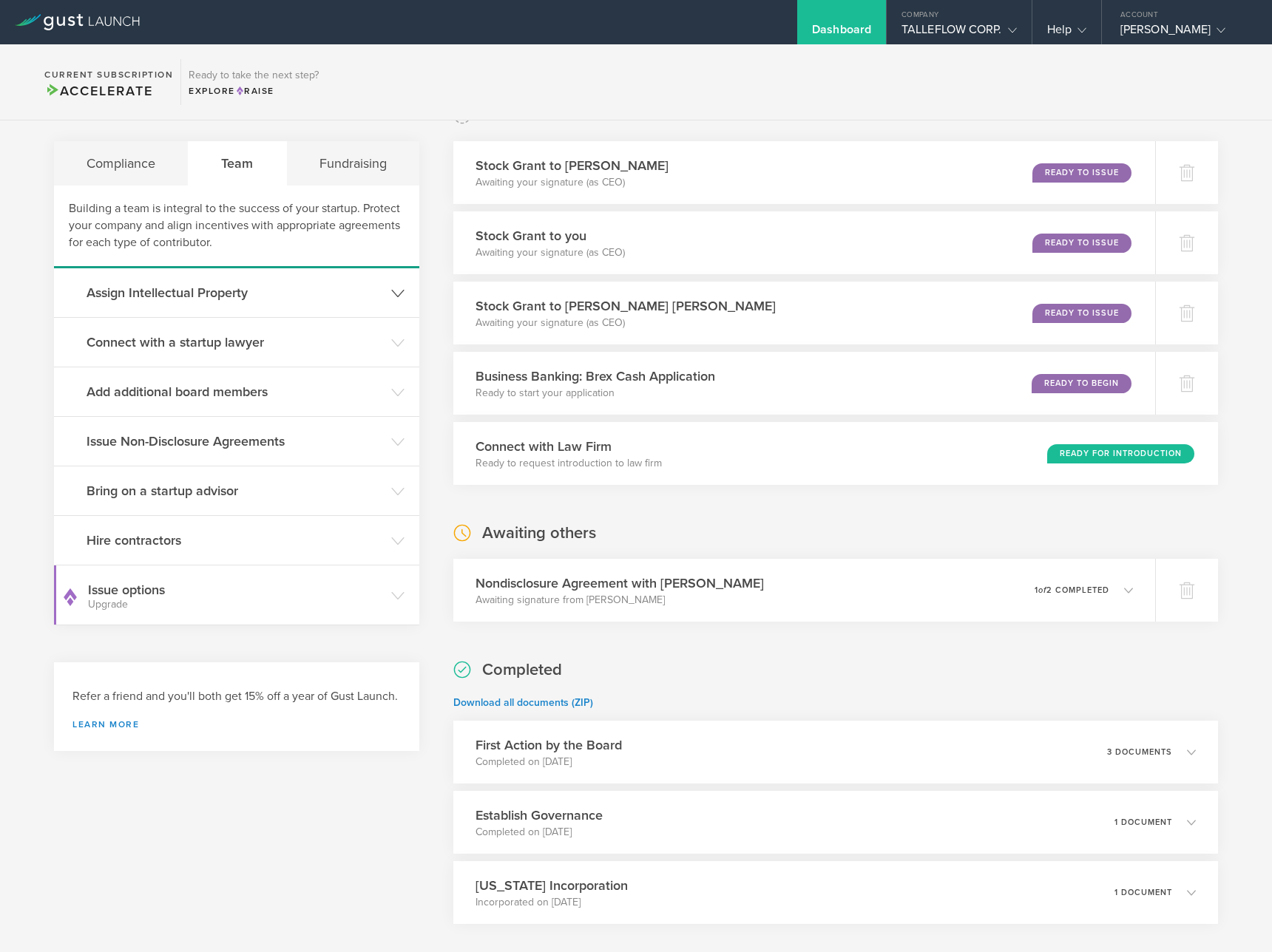
click at [197, 297] on h3 "Assign Intellectual Property" at bounding box center [235, 293] width 297 height 20
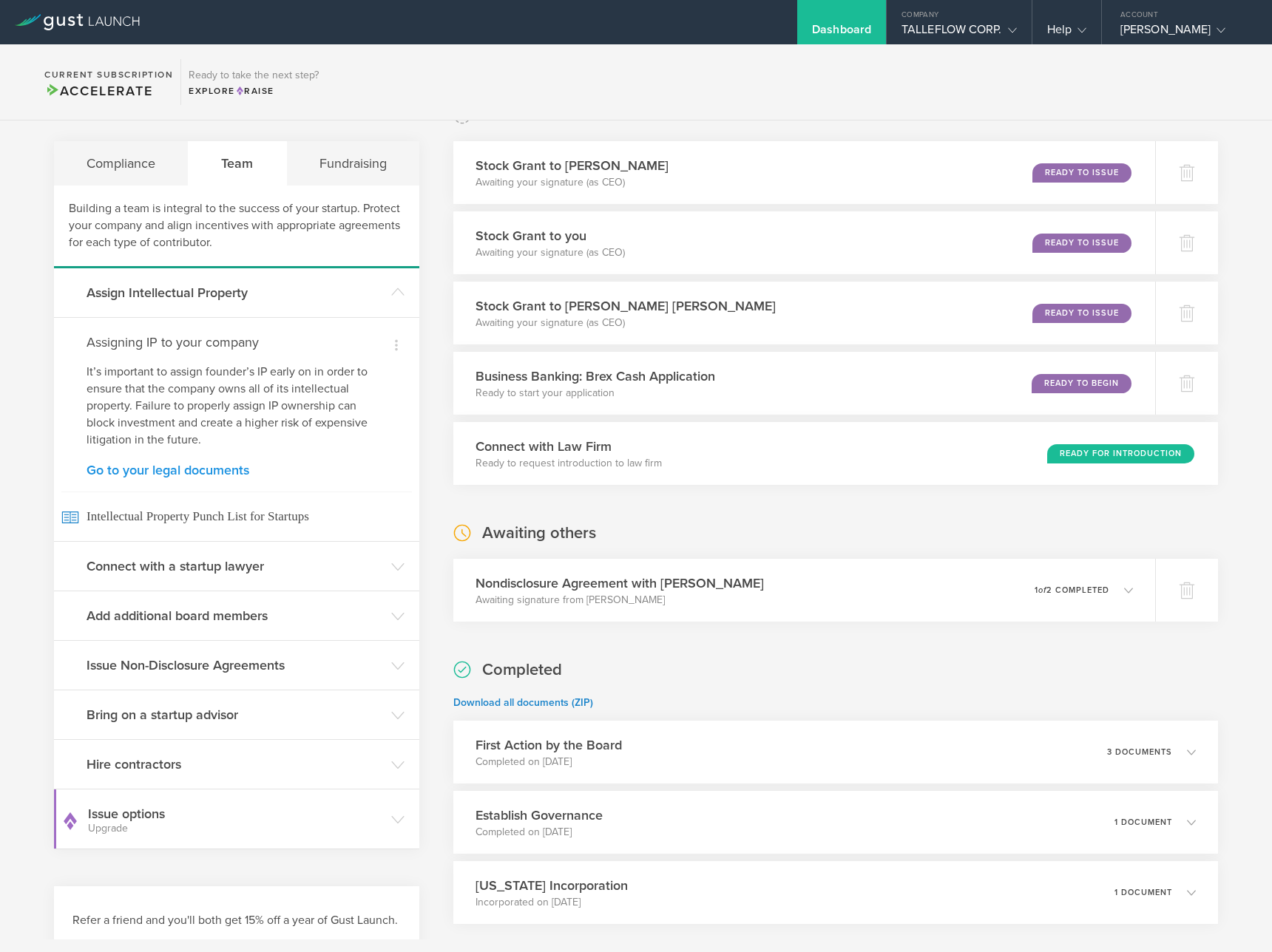
click at [209, 472] on link "Go to your legal documents" at bounding box center [237, 470] width 300 height 14
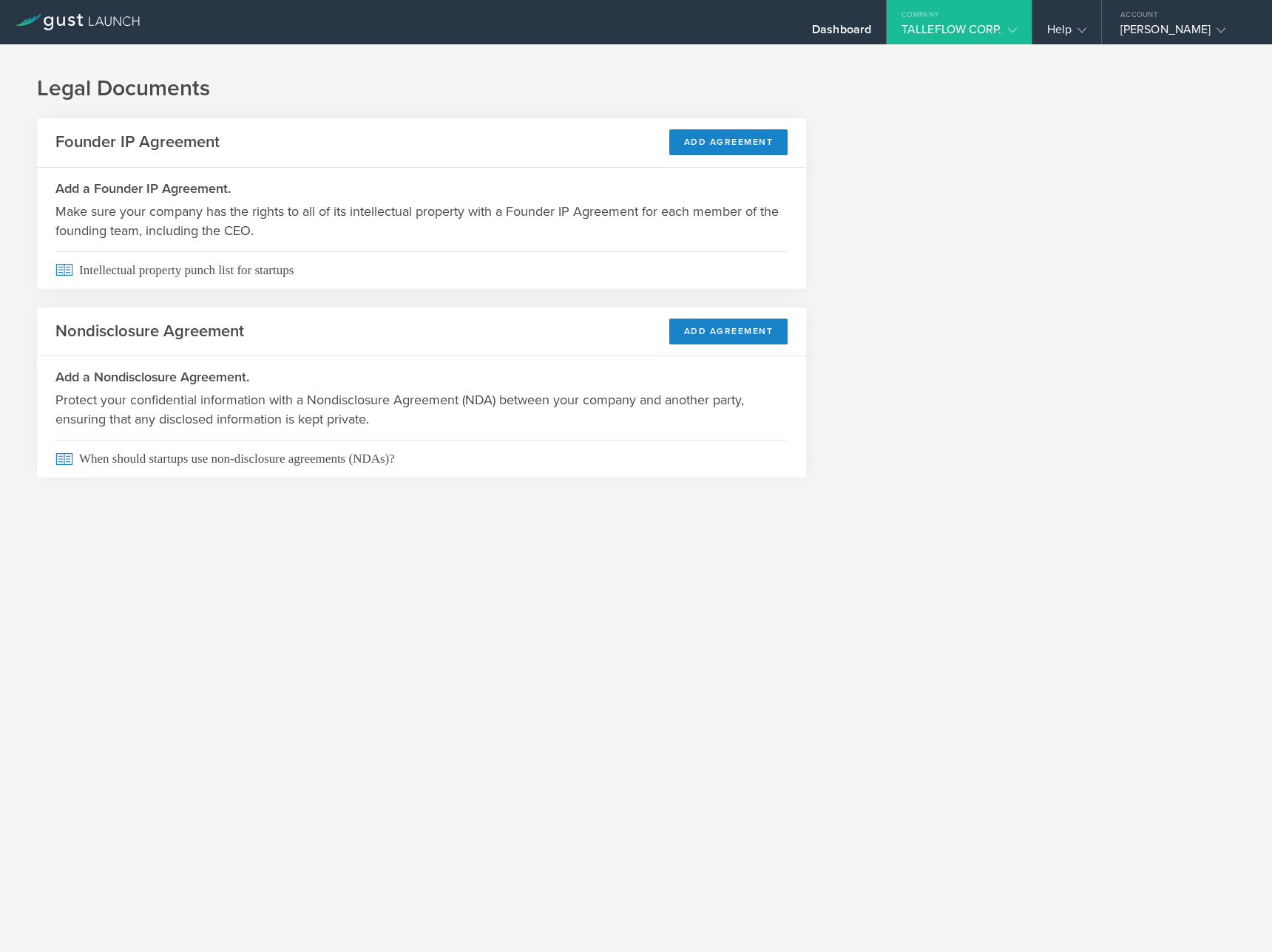
click at [345, 532] on div "Legal Documents Founder IP Agreement Add Agreement Add a Founder IP Agreement. …" at bounding box center [636, 288] width 1272 height 489
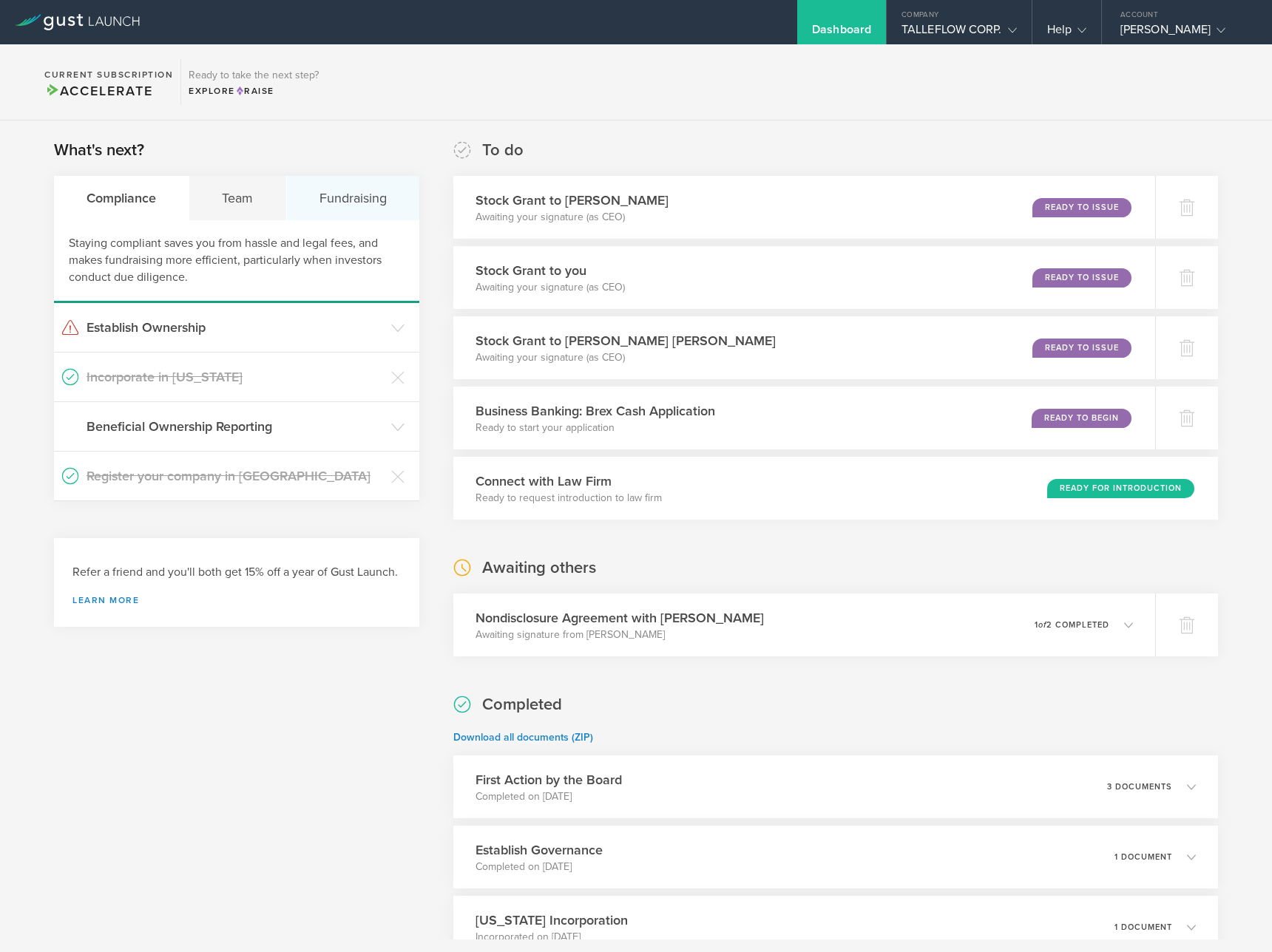
click at [339, 194] on div "Fundraising" at bounding box center [353, 197] width 132 height 44
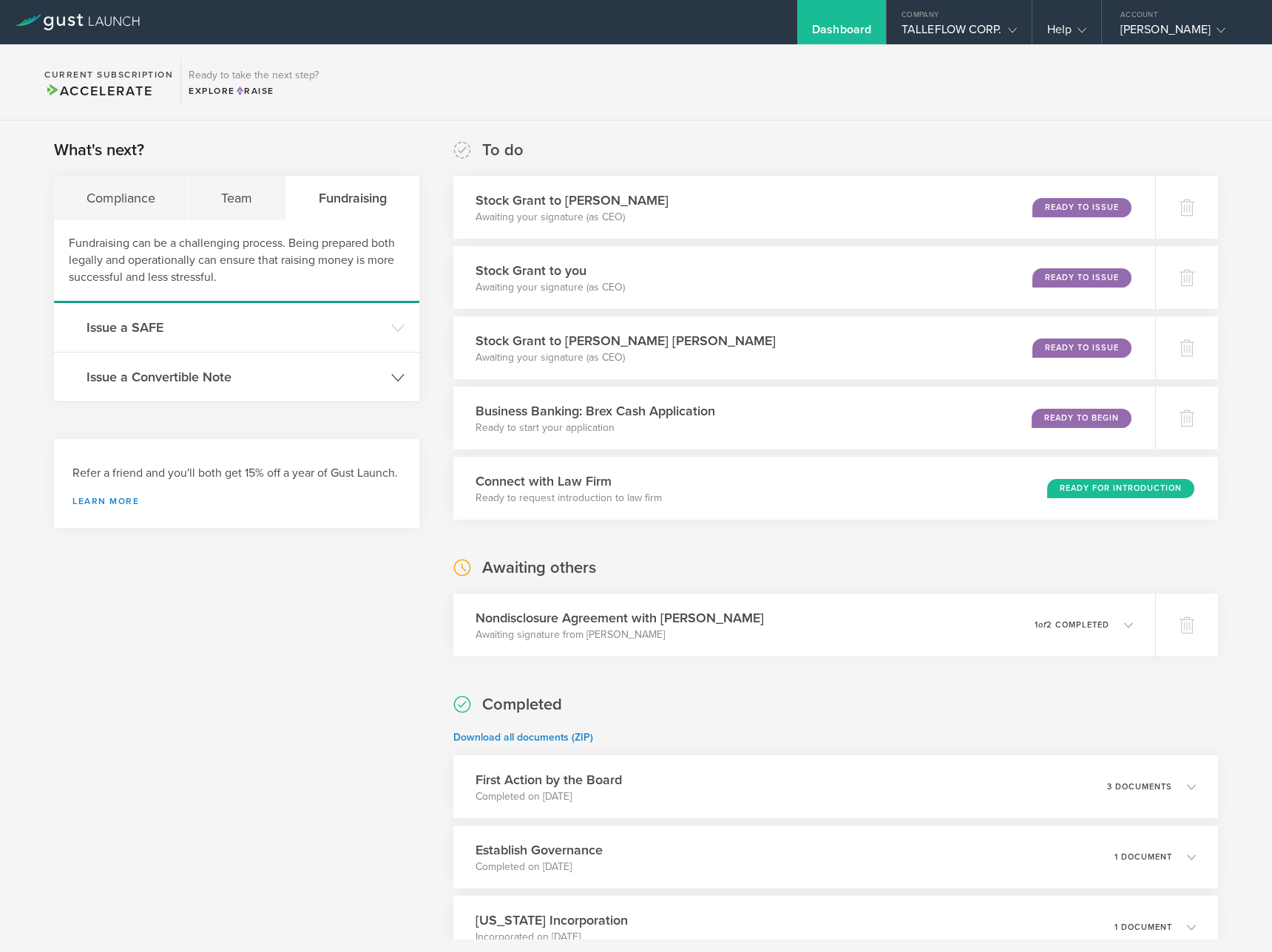
click at [212, 368] on h3 "Issue a Convertible Note" at bounding box center [235, 377] width 297 height 20
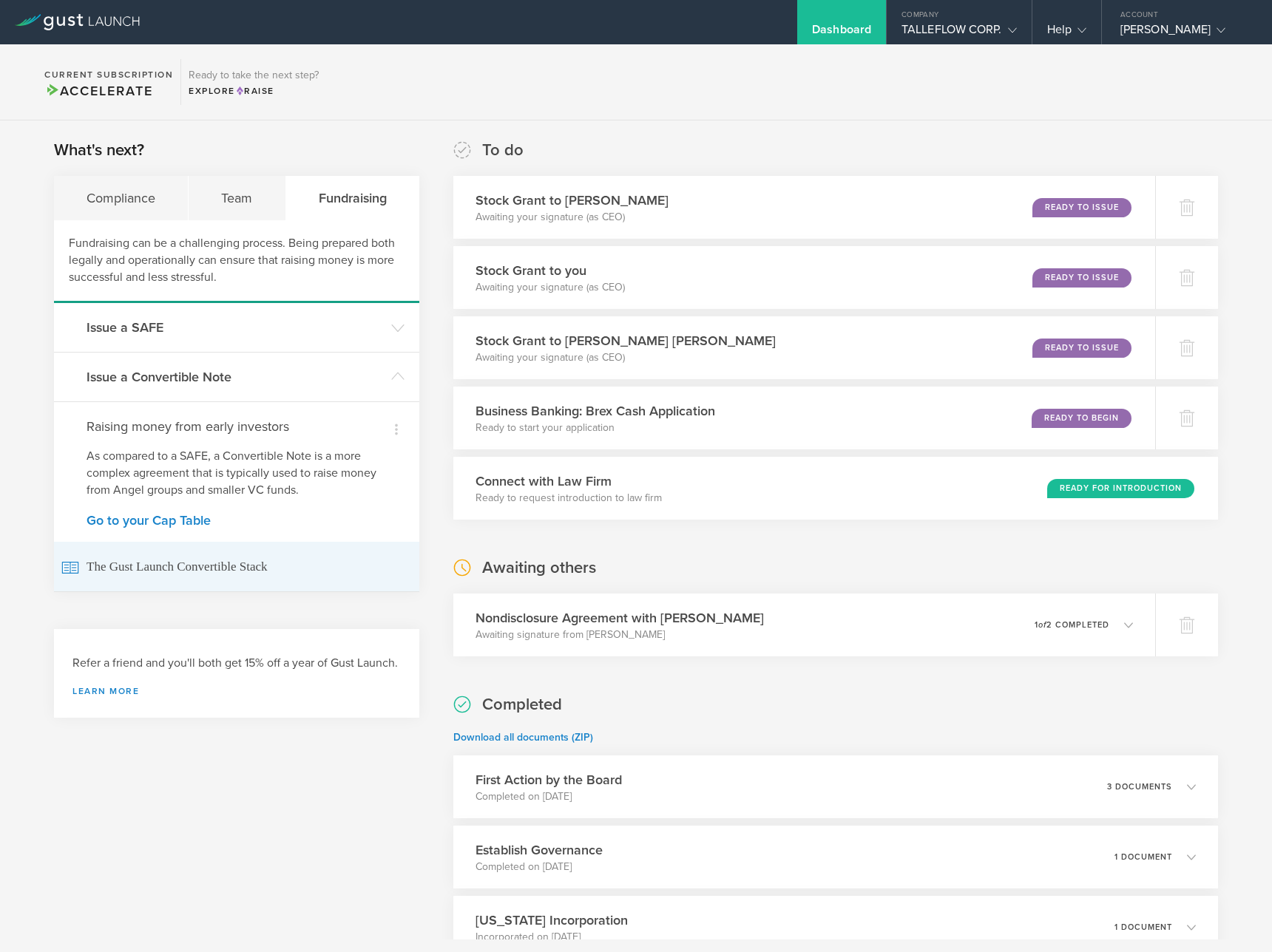
click at [137, 556] on span "The Gust Launch Convertible Stack" at bounding box center [237, 567] width 351 height 50
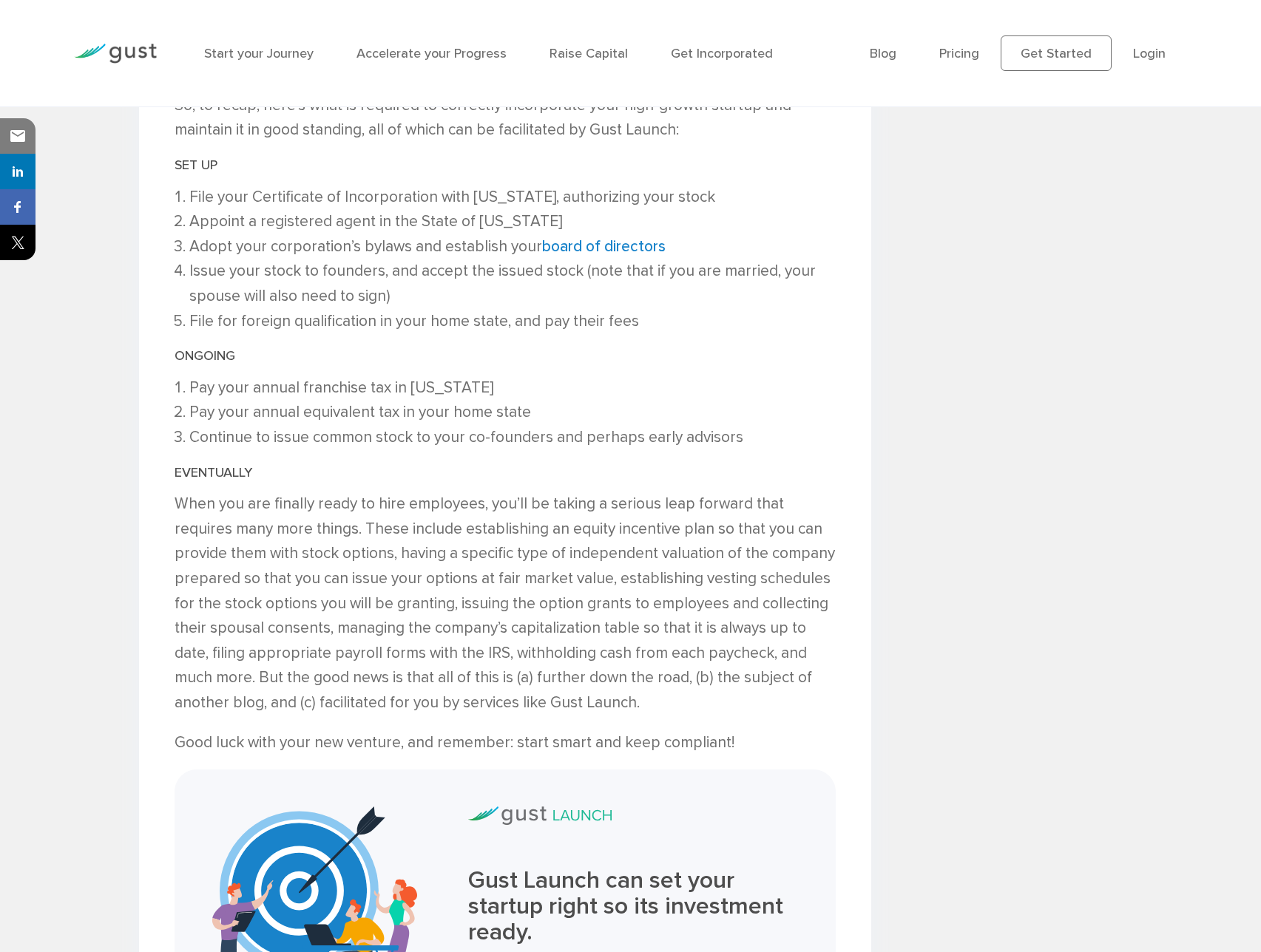
scroll to position [2966, 0]
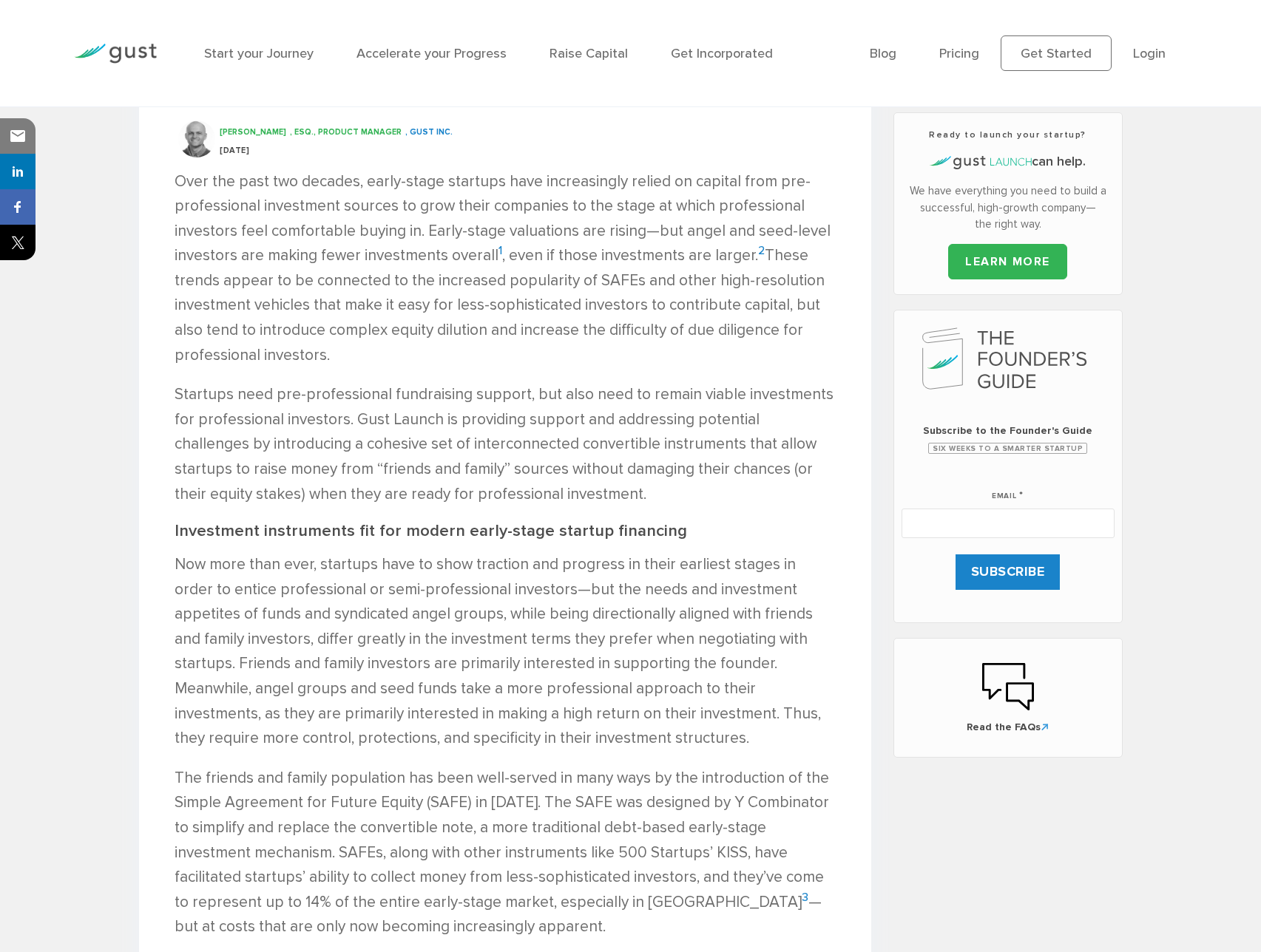
scroll to position [948, 0]
